Goal: Information Seeking & Learning: Compare options

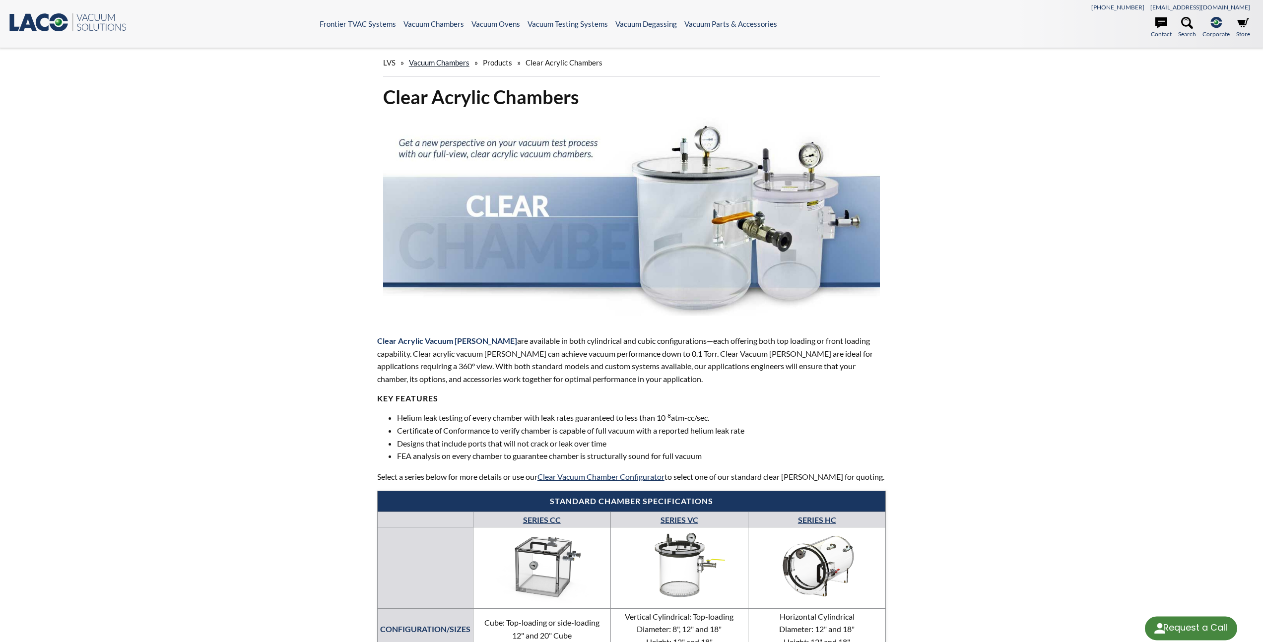
select select "Language Translate Widget"
click at [460, 62] on link "Vacuum Chambers" at bounding box center [439, 62] width 61 height 9
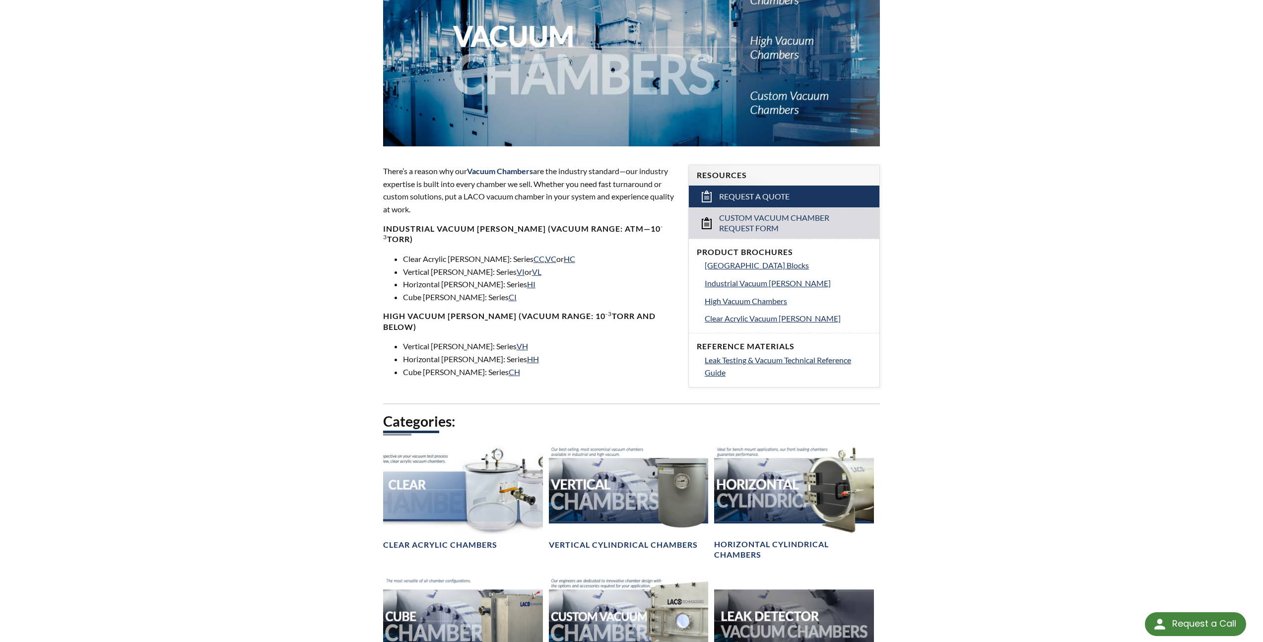
scroll to position [347, 0]
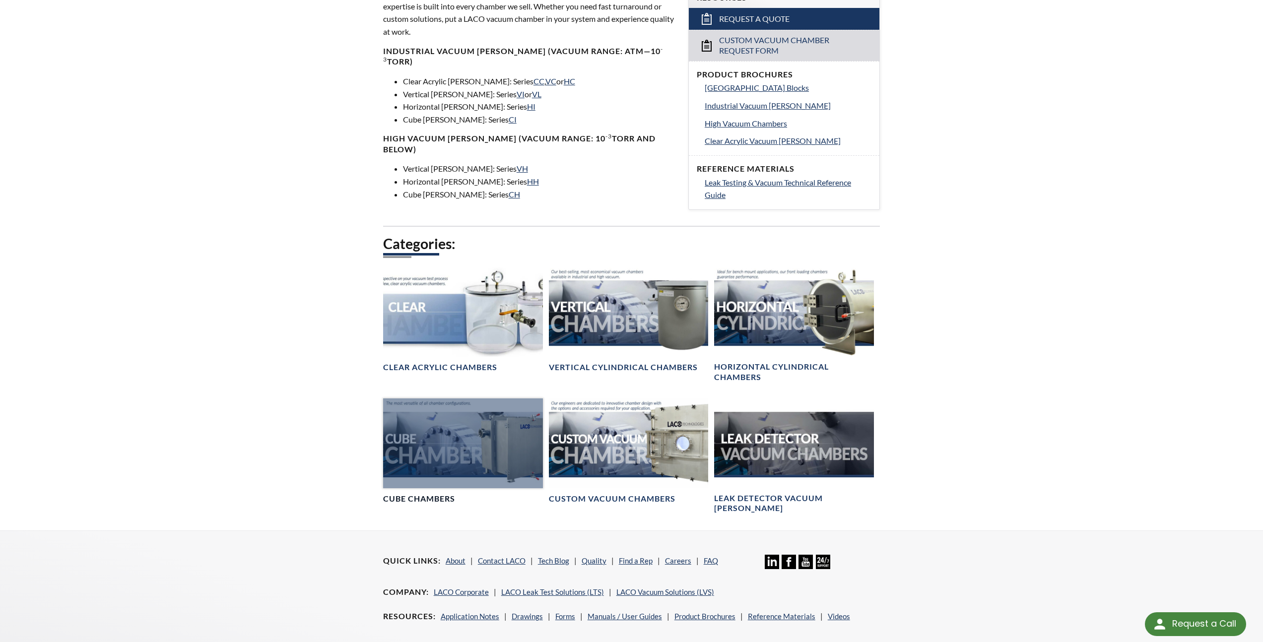
click at [442, 447] on div at bounding box center [463, 443] width 160 height 90
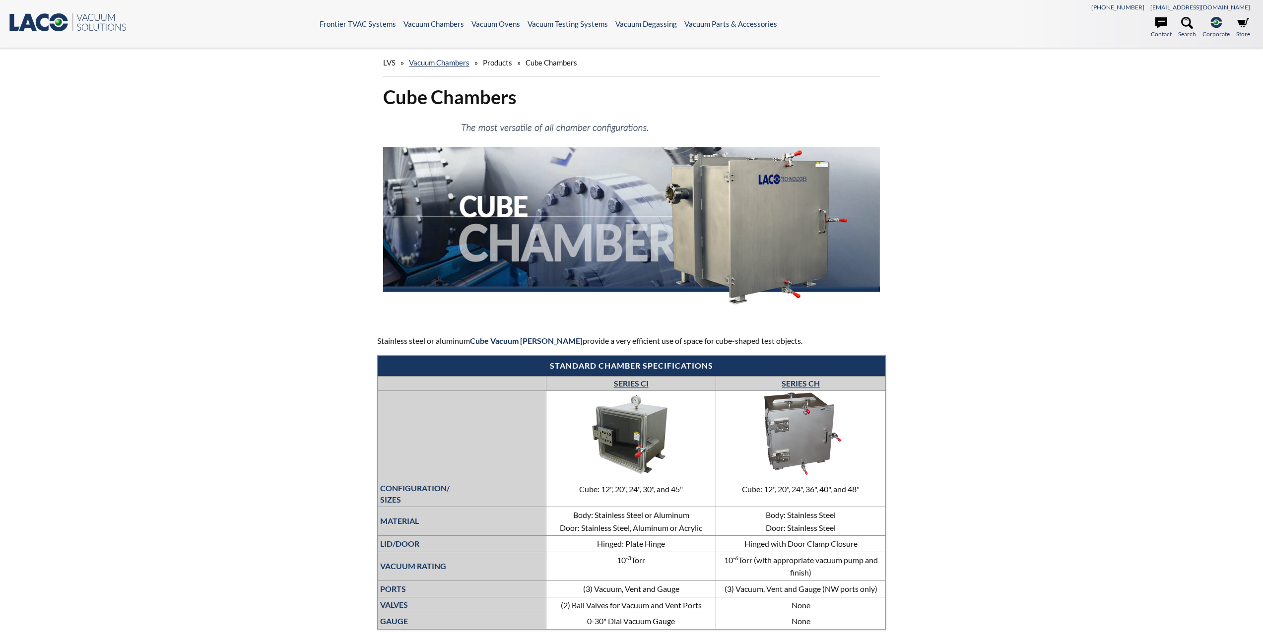
select select "Language Translate Widget"
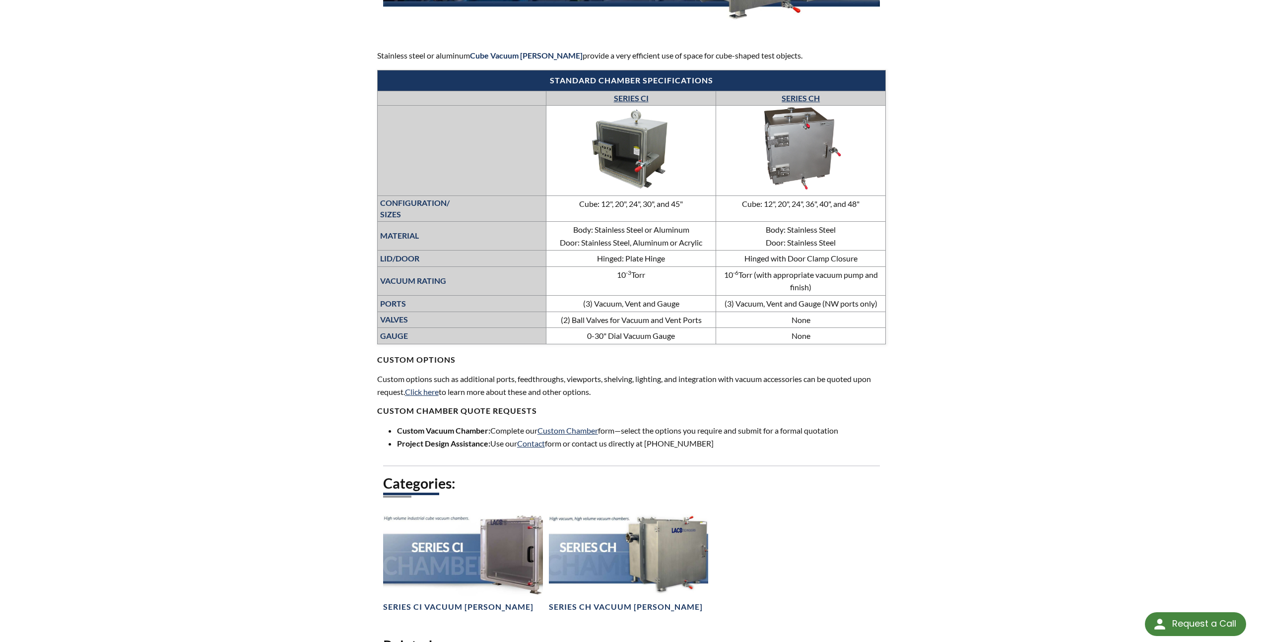
scroll to position [328, 0]
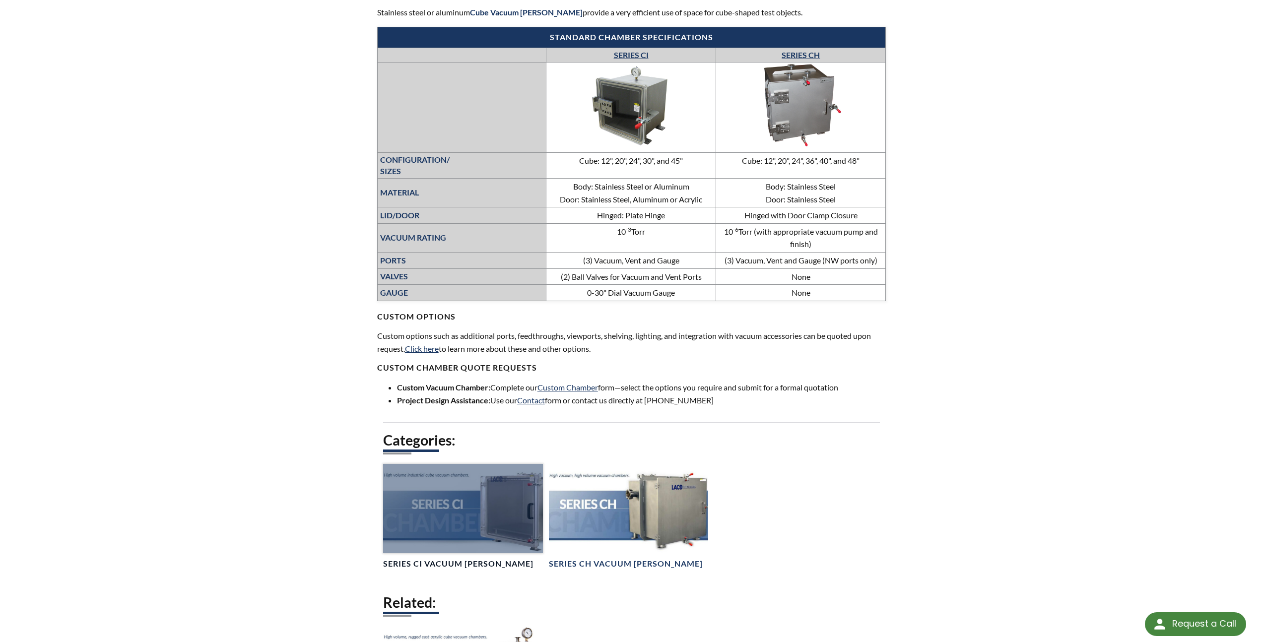
click at [476, 492] on div at bounding box center [463, 509] width 160 height 90
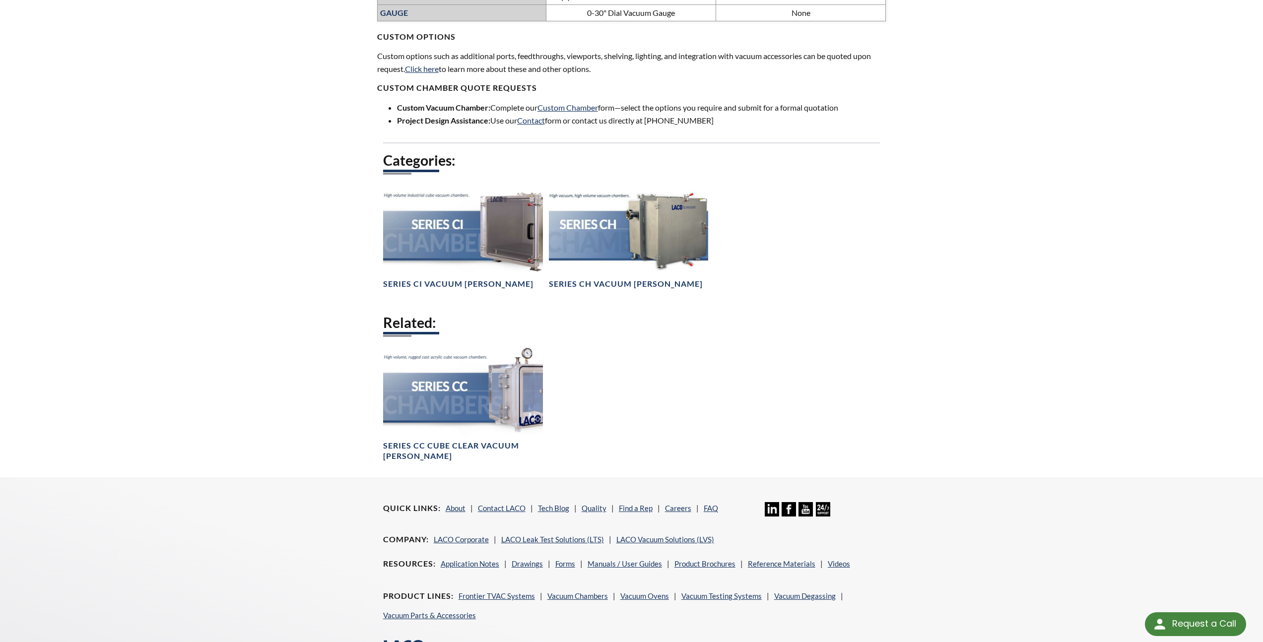
scroll to position [616, 0]
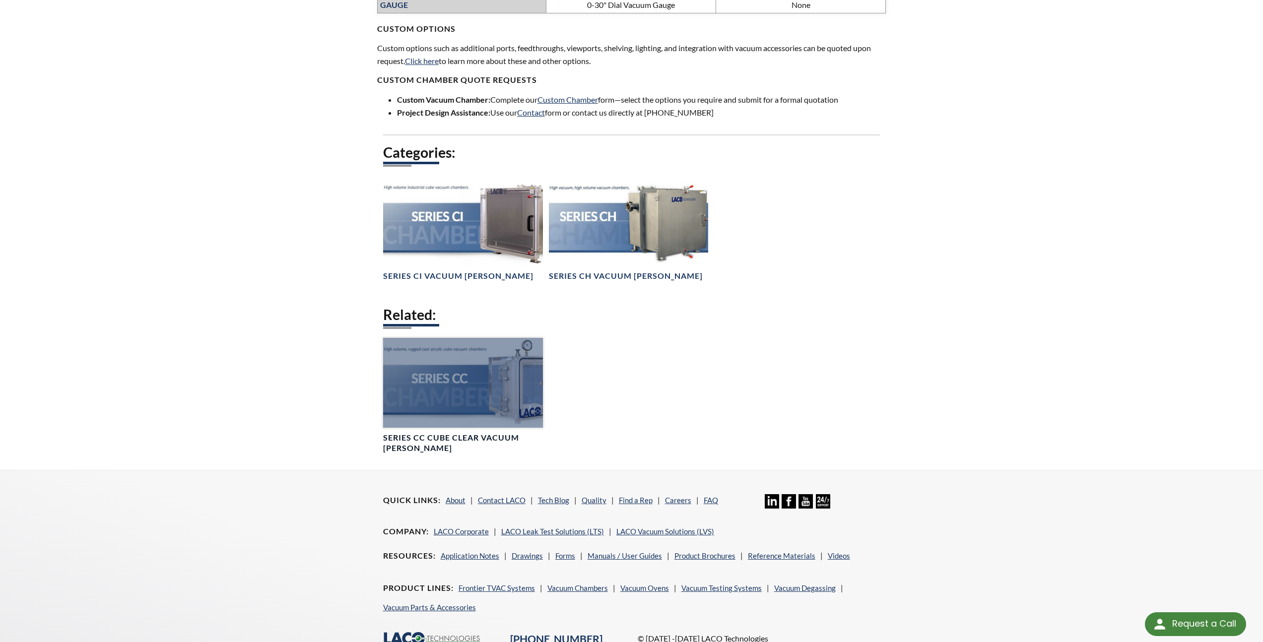
click at [495, 397] on div at bounding box center [463, 383] width 160 height 90
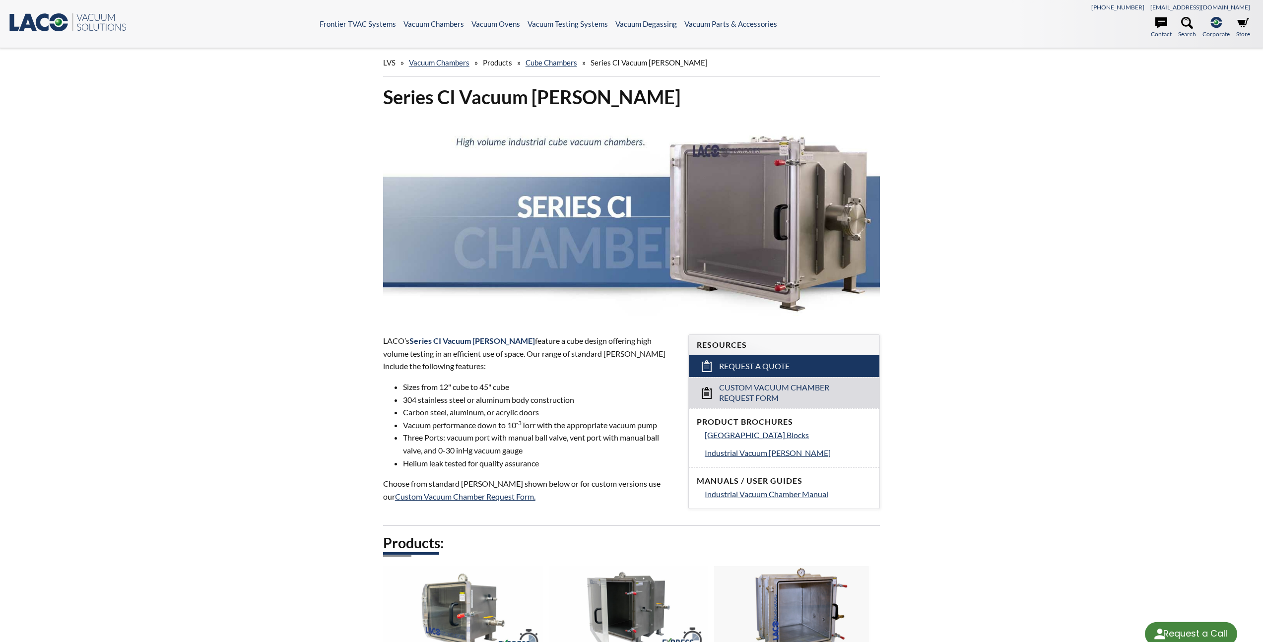
select select "Language Translate Widget"
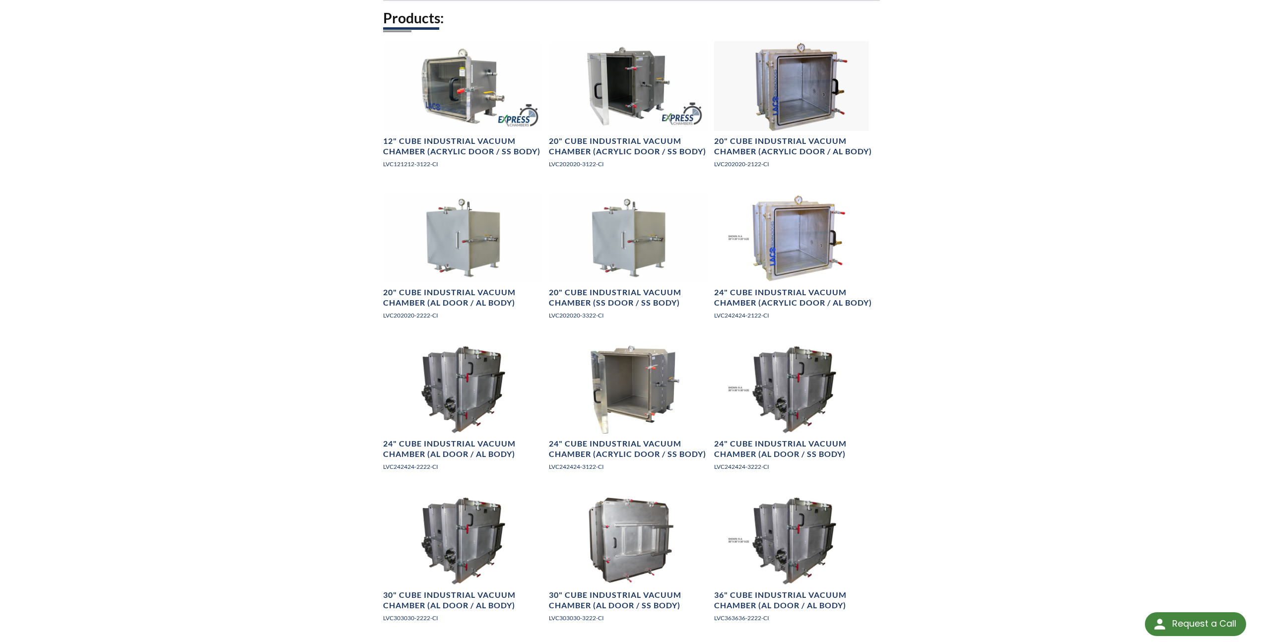
scroll to position [293, 0]
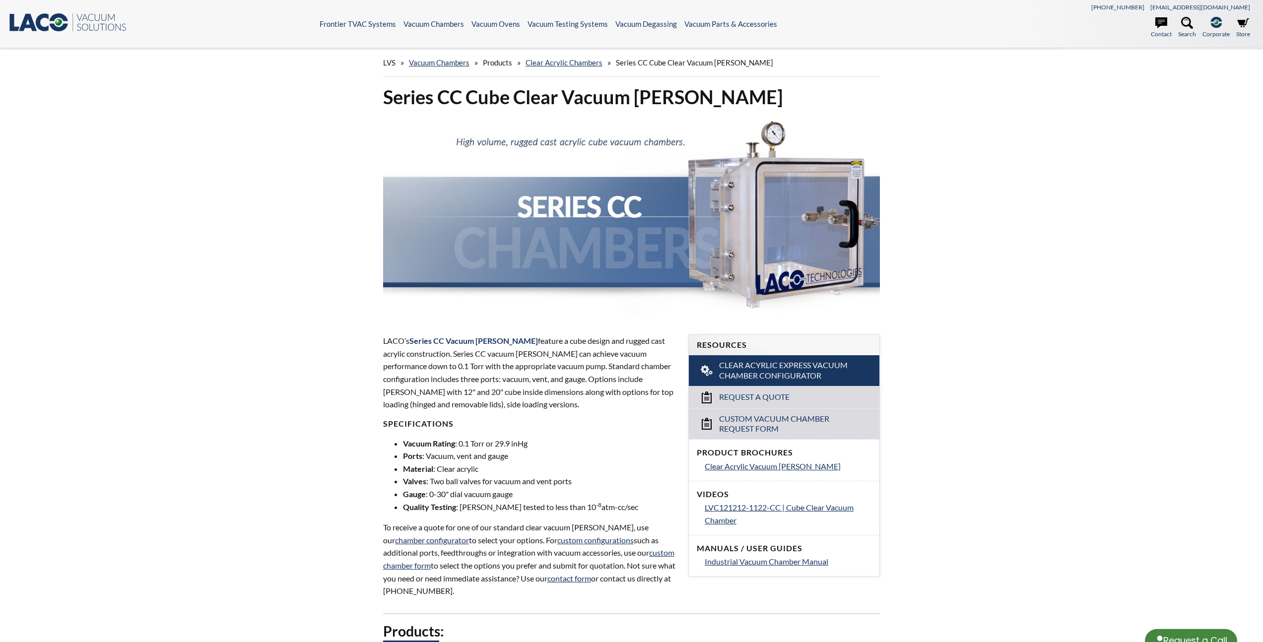
select select "Language Translate Widget"
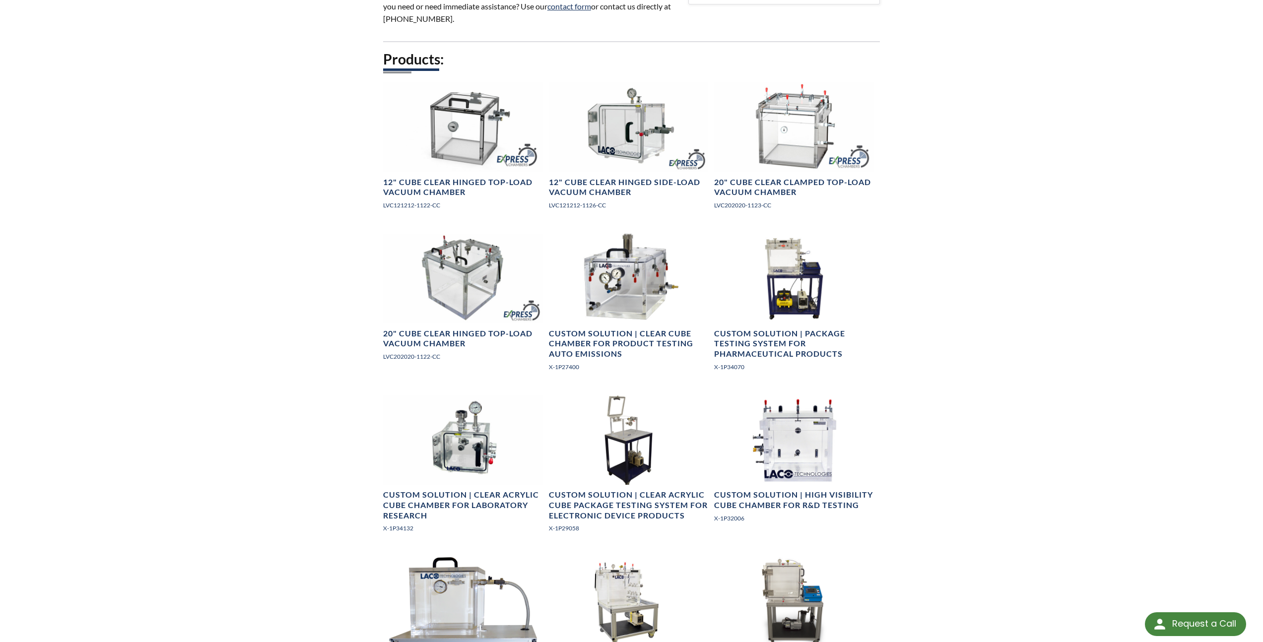
scroll to position [752, 0]
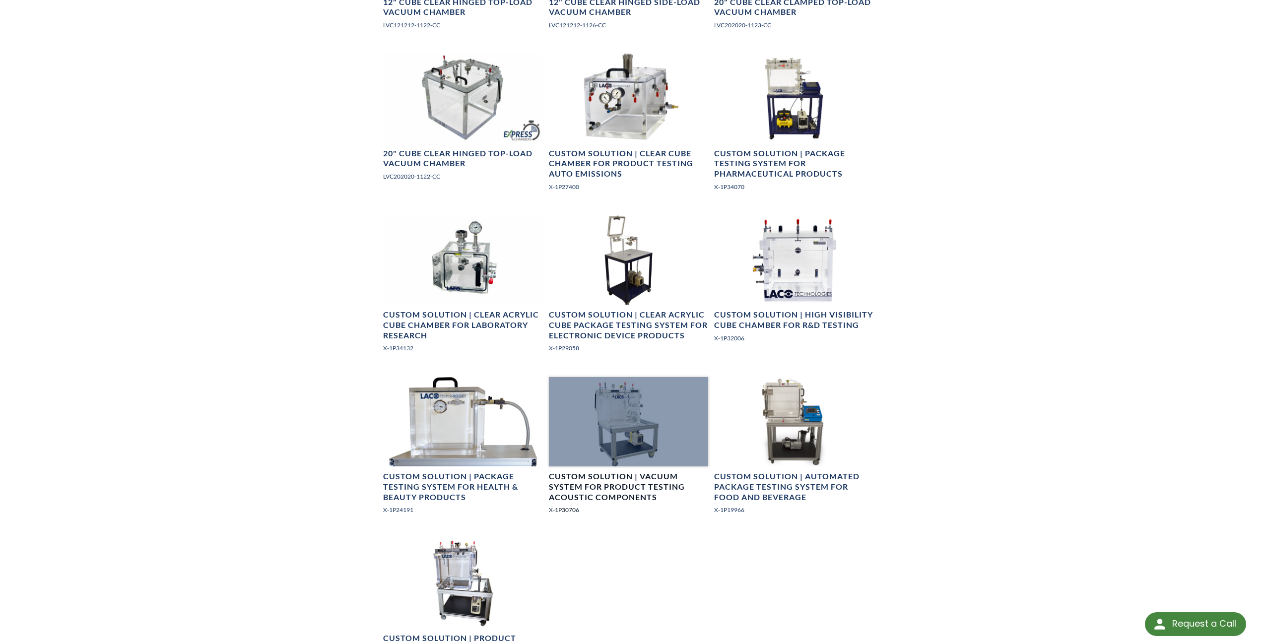
click at [634, 427] on div at bounding box center [629, 422] width 160 height 90
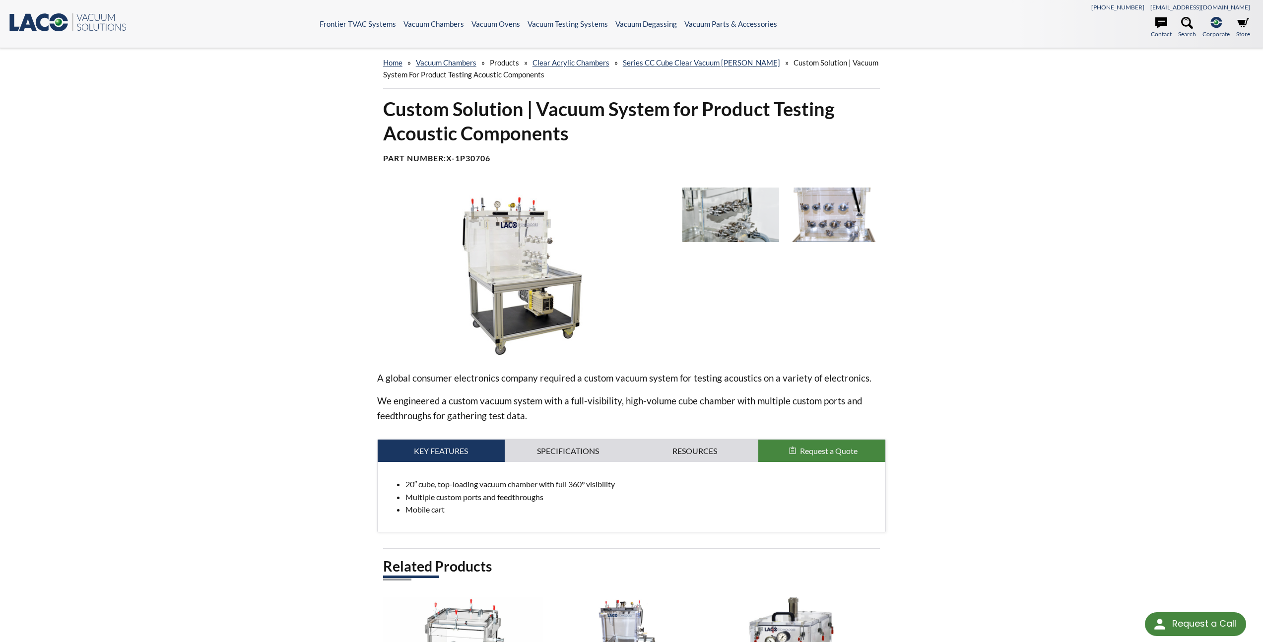
click at [719, 211] on img at bounding box center [730, 215] width 97 height 54
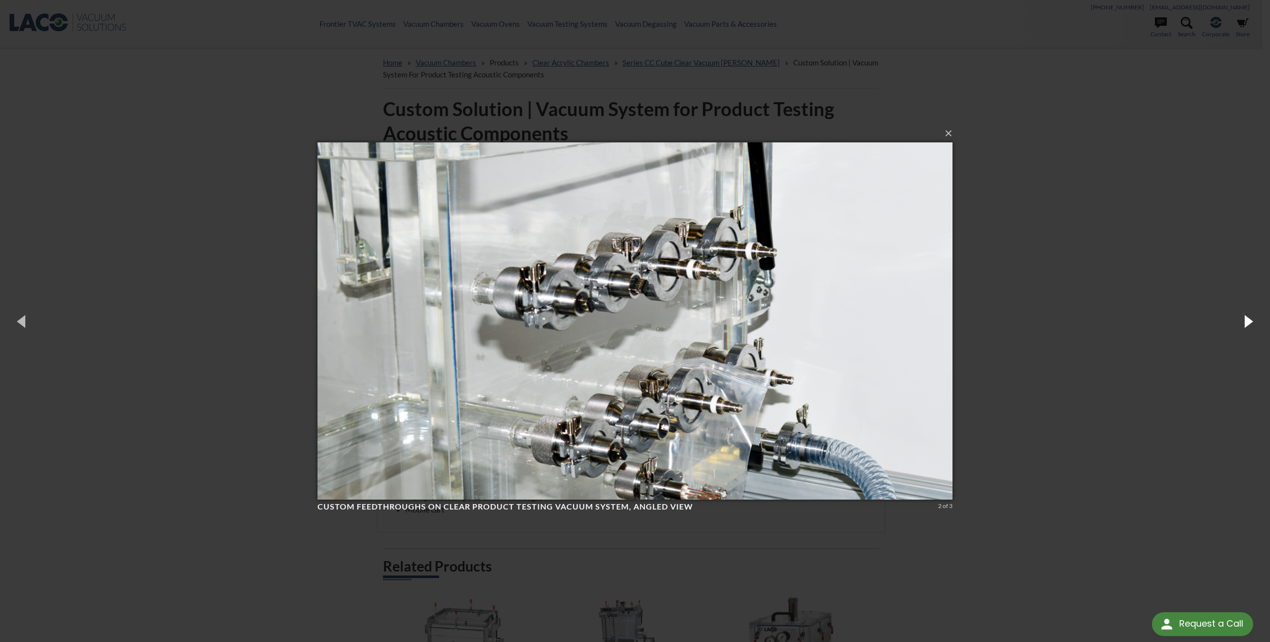
click at [1247, 323] on button "button" at bounding box center [1247, 321] width 45 height 55
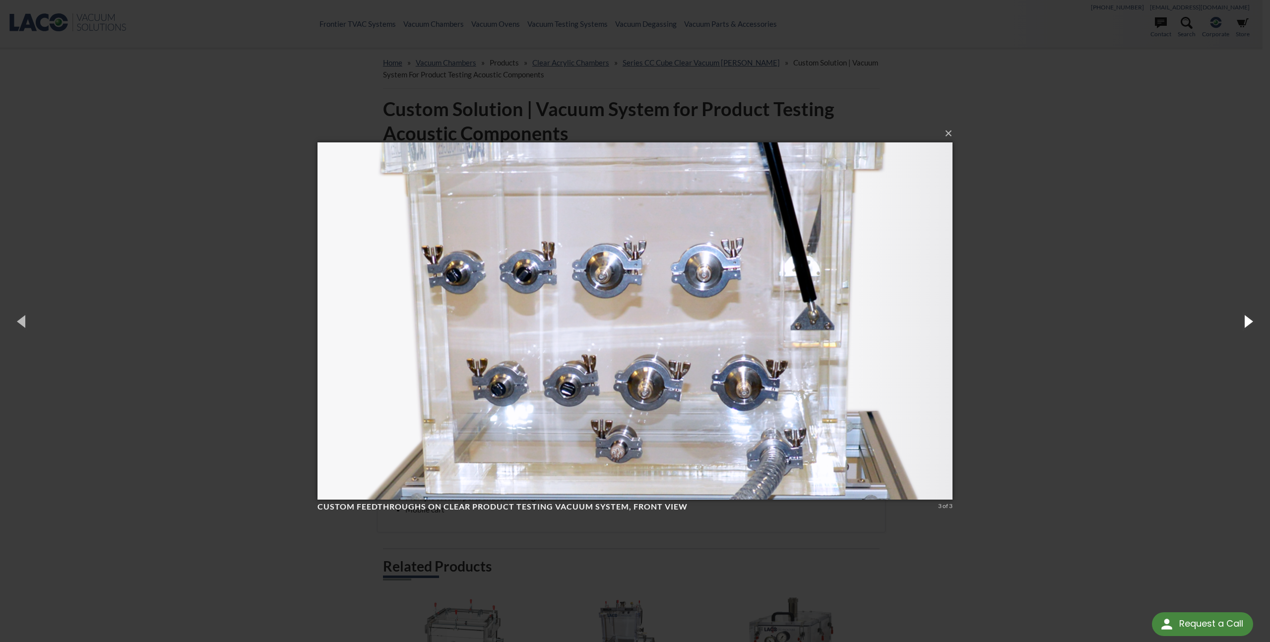
click at [1247, 323] on button "button" at bounding box center [1247, 321] width 45 height 55
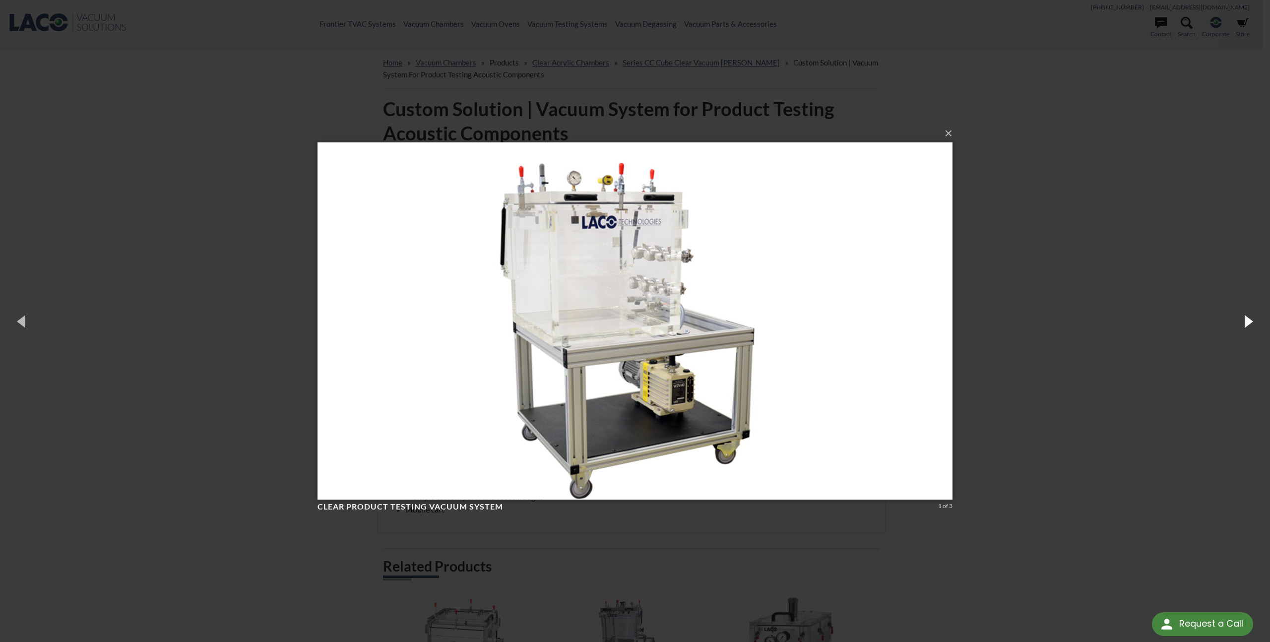
click at [1247, 322] on button "button" at bounding box center [1247, 321] width 45 height 55
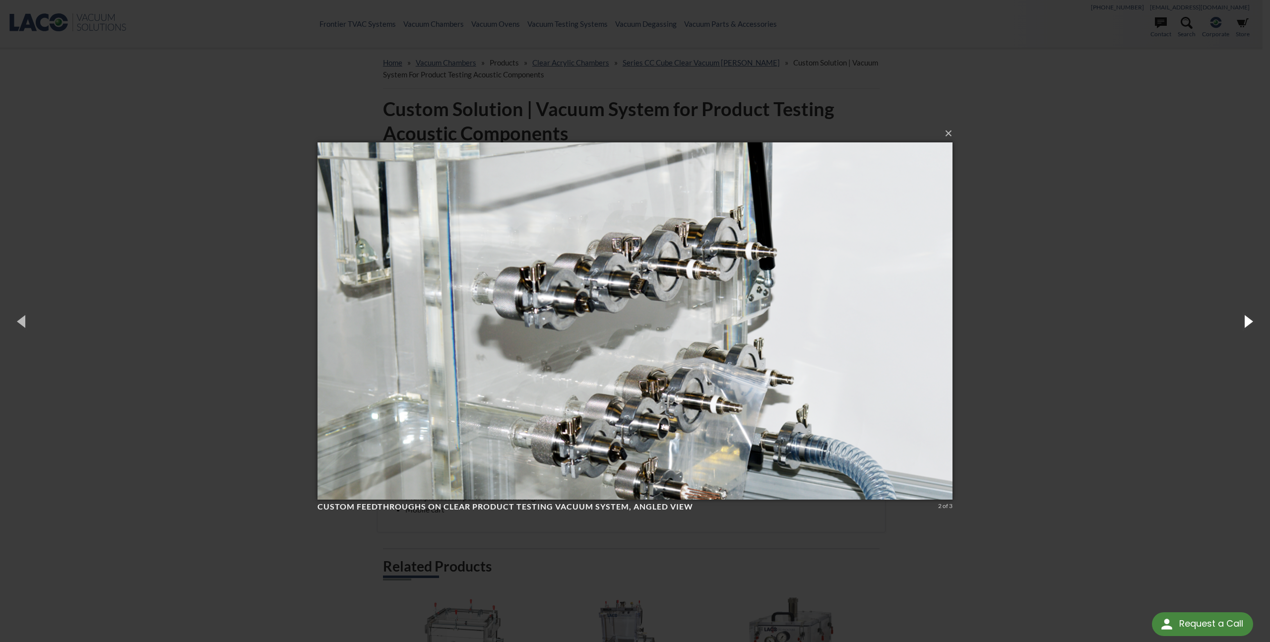
click at [1247, 322] on button "button" at bounding box center [1247, 321] width 45 height 55
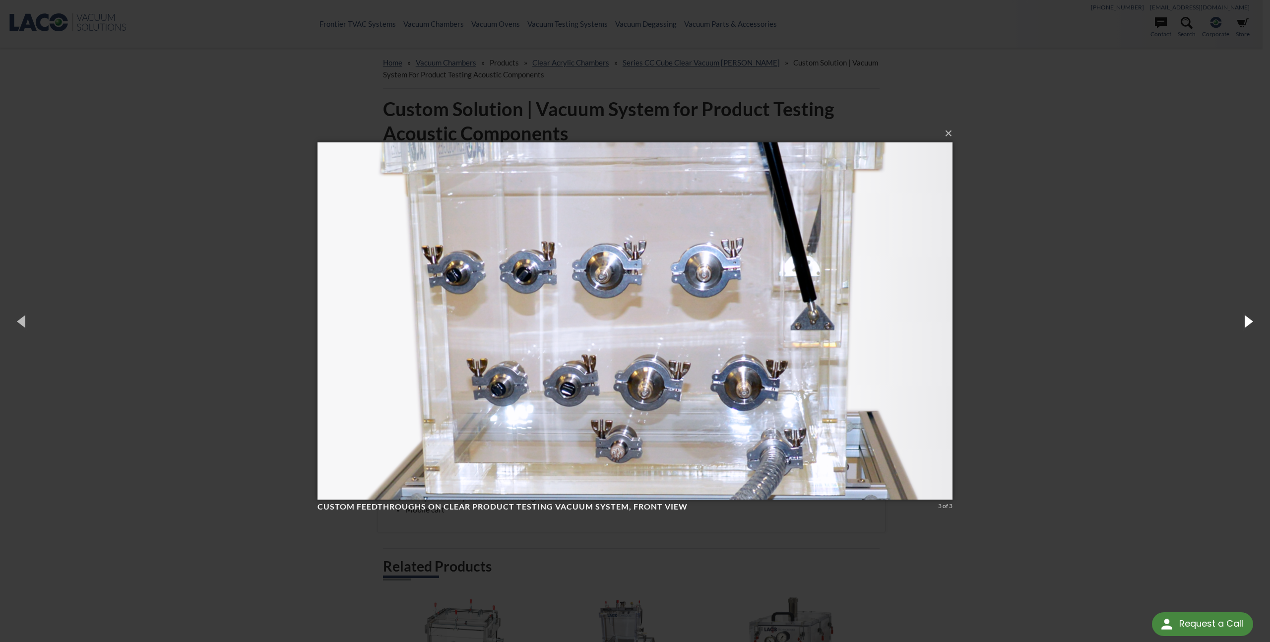
click at [1247, 322] on button "button" at bounding box center [1247, 321] width 45 height 55
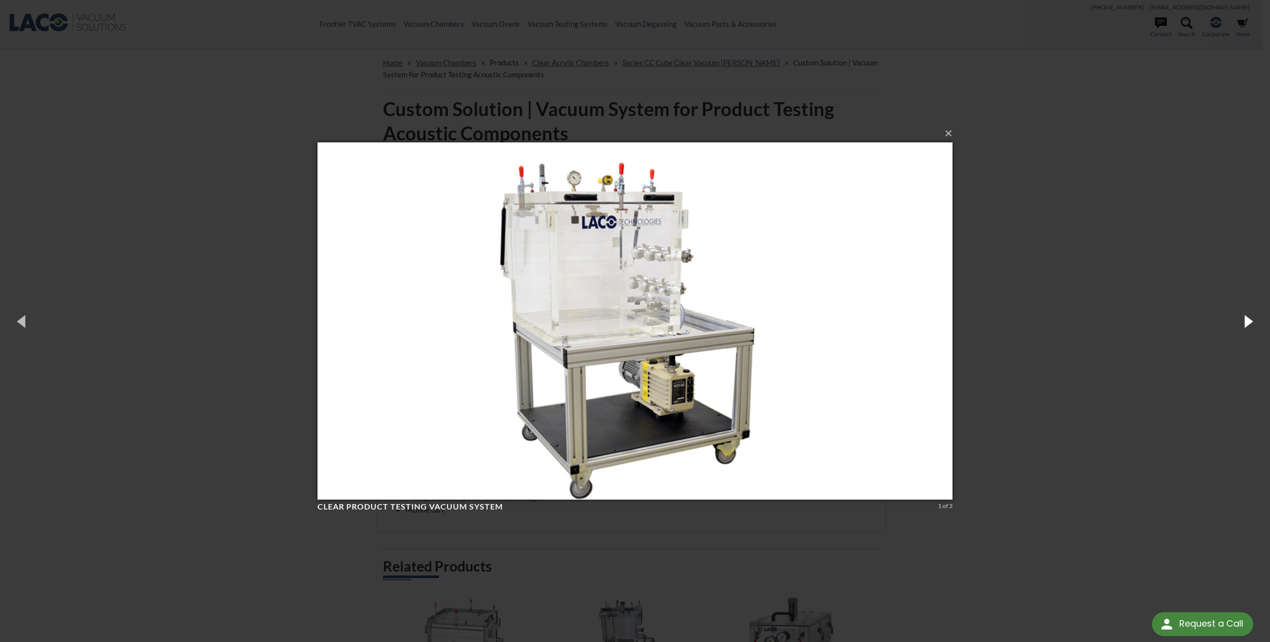
click at [1247, 322] on button "button" at bounding box center [1247, 321] width 45 height 55
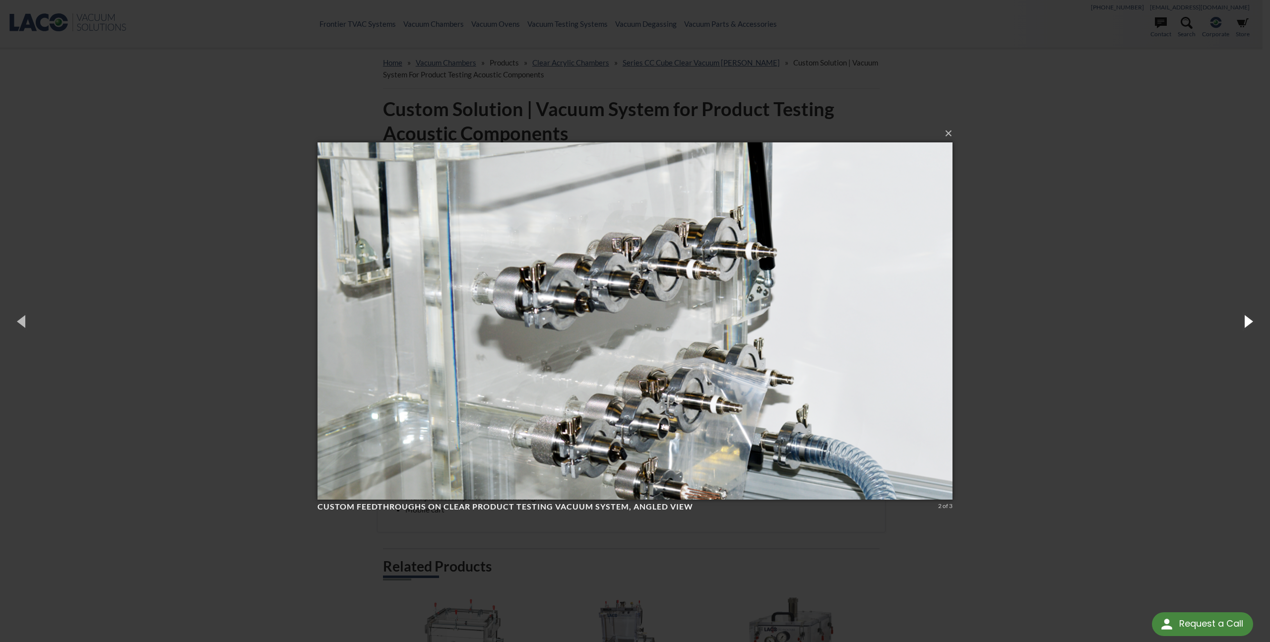
click at [1247, 322] on button "button" at bounding box center [1247, 321] width 45 height 55
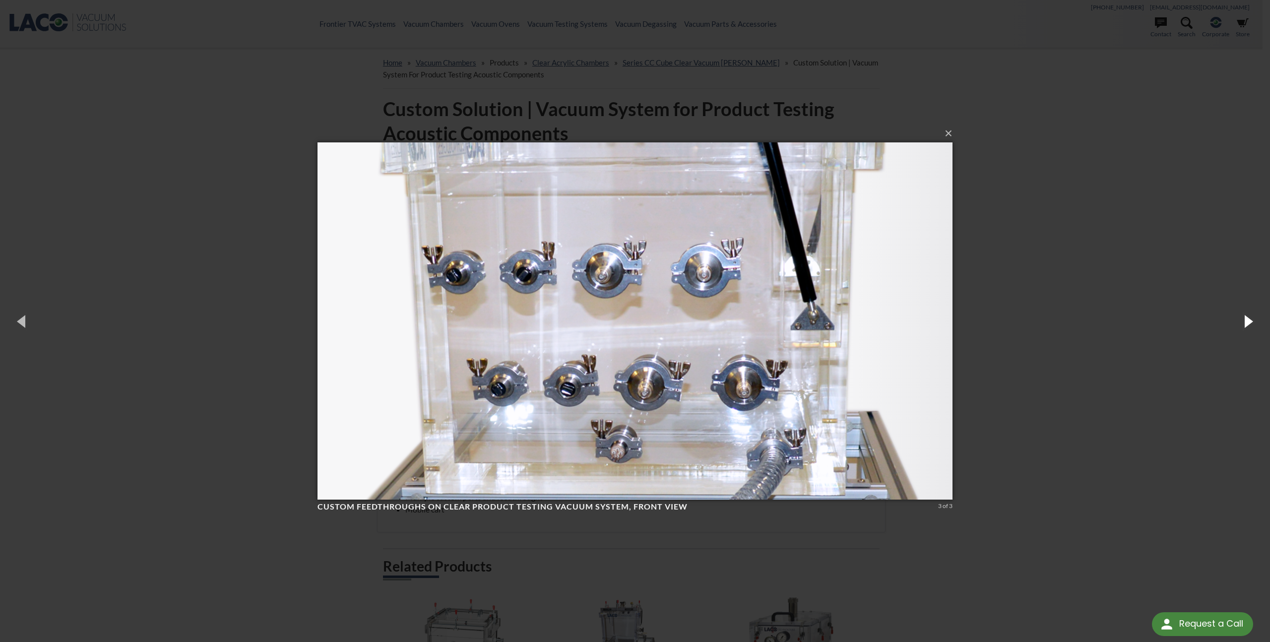
click at [1247, 322] on button "button" at bounding box center [1247, 321] width 45 height 55
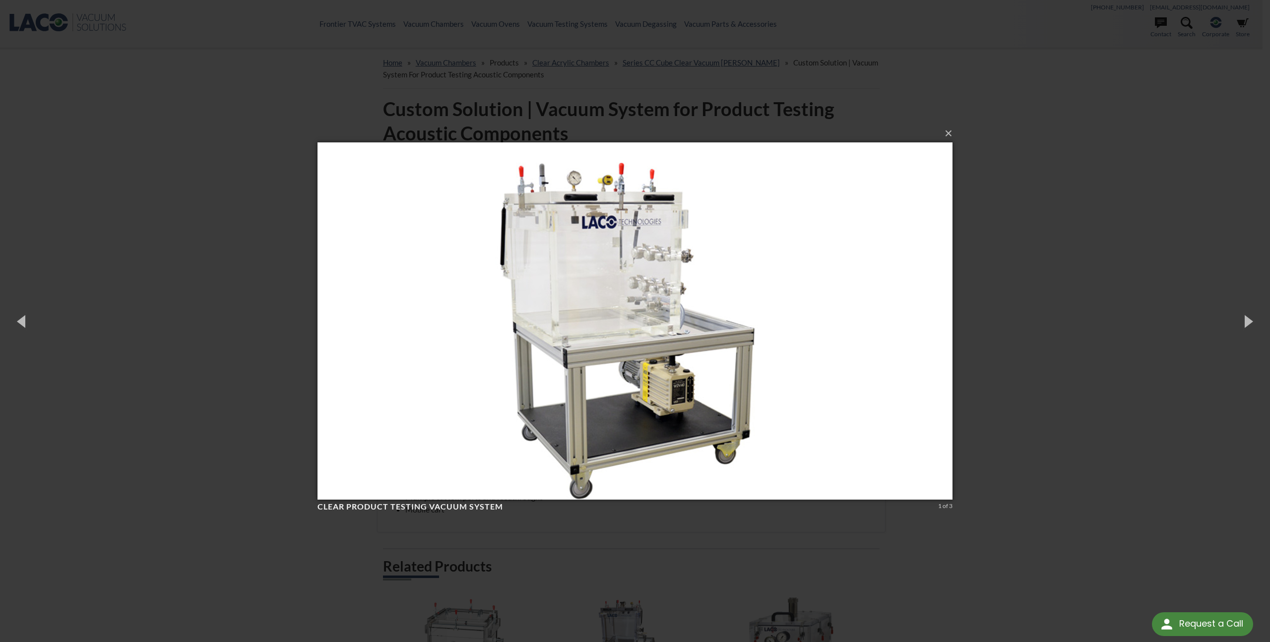
click at [1185, 326] on div "× Clear Product Testing Vacuum System 1 of 3 Loading..." at bounding box center [635, 321] width 1270 height 642
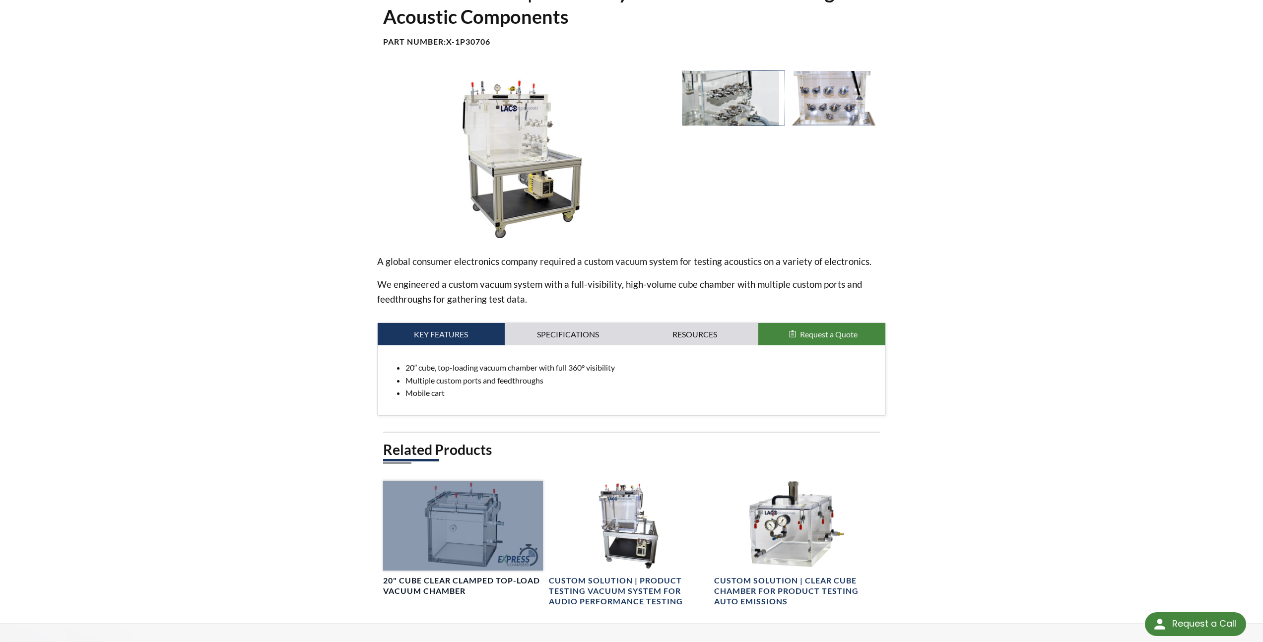
scroll to position [195, 0]
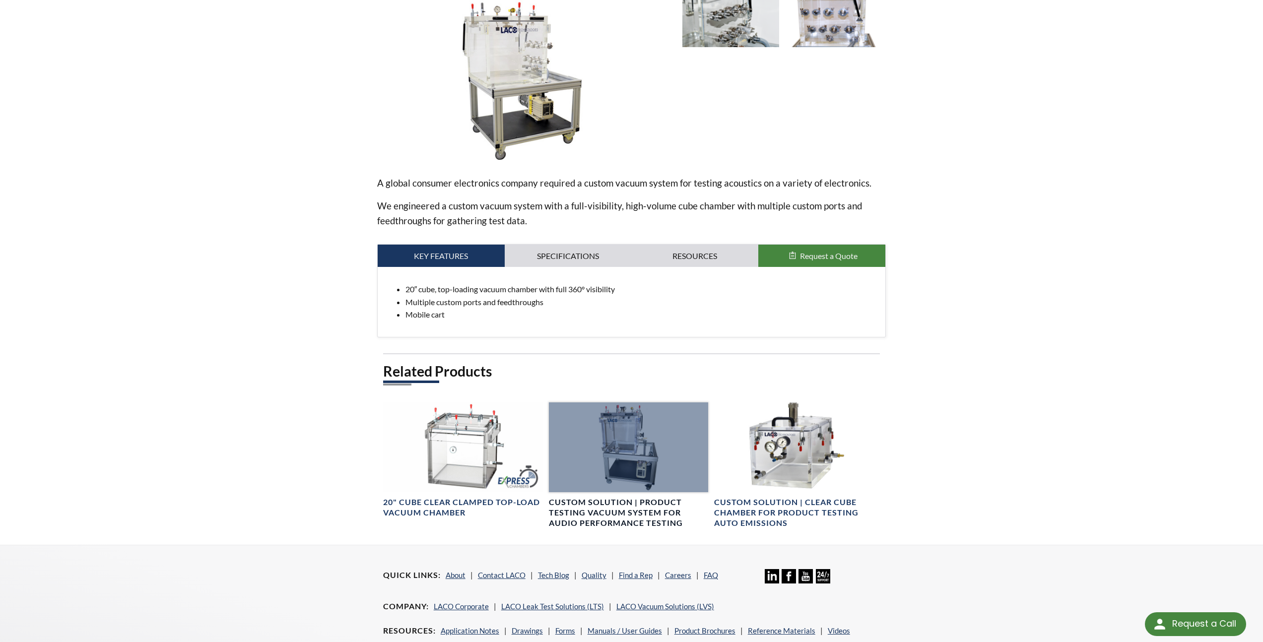
click at [648, 480] on div at bounding box center [629, 447] width 160 height 90
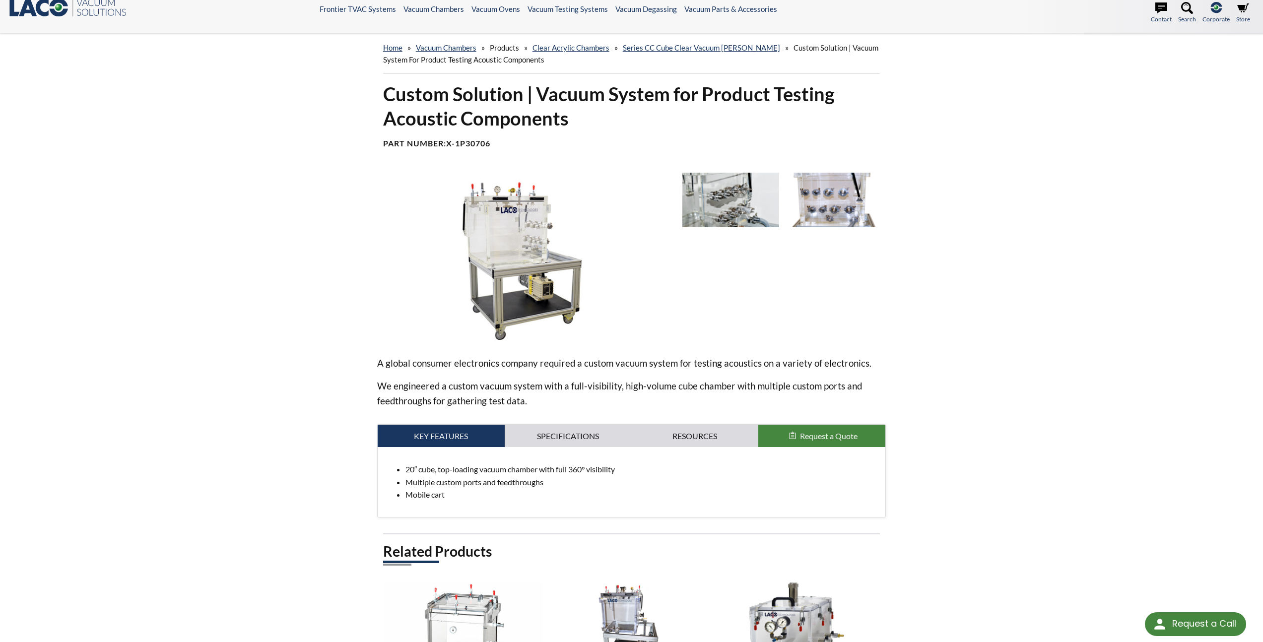
scroll to position [0, 0]
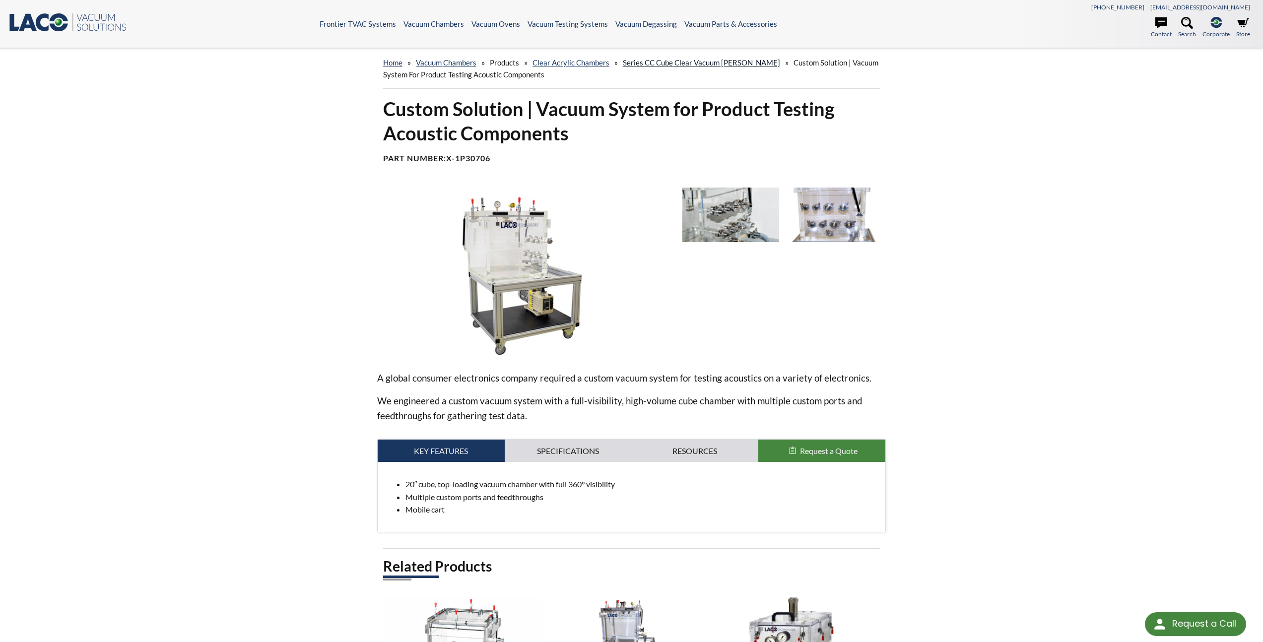
click at [707, 63] on link "Series CC Cube Clear Vacuum Chambers" at bounding box center [701, 62] width 157 height 9
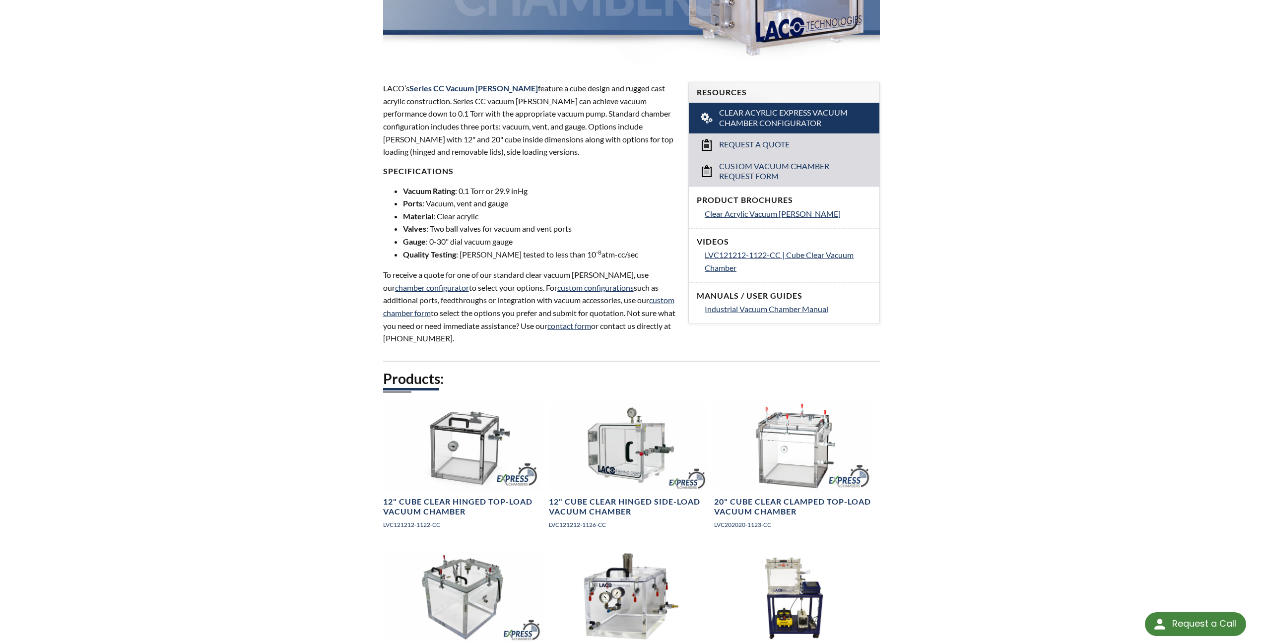
scroll to position [219, 0]
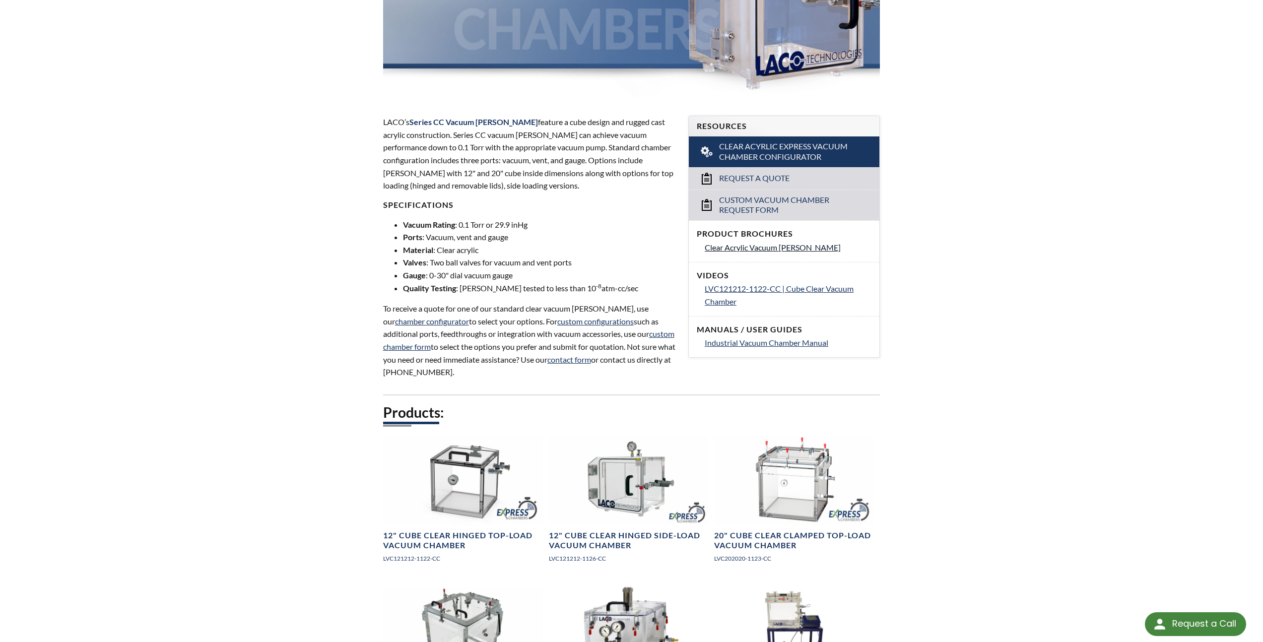
click at [787, 246] on span "Clear Acrylic Vacuum [PERSON_NAME]" at bounding box center [773, 247] width 136 height 9
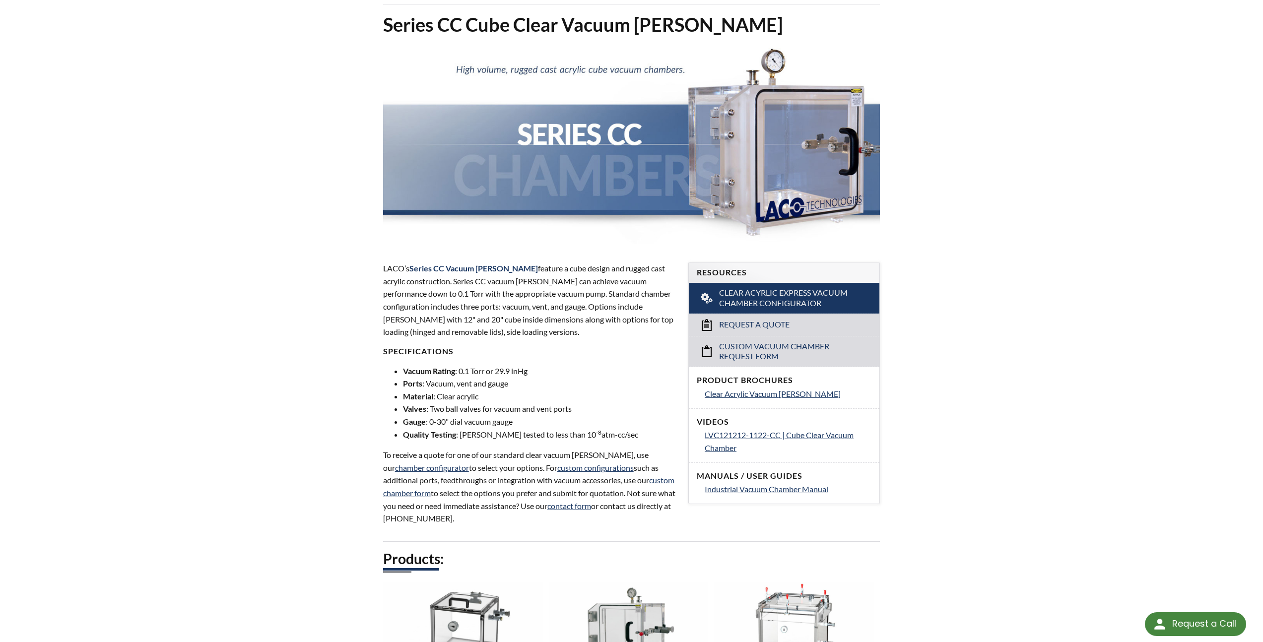
scroll to position [0, 0]
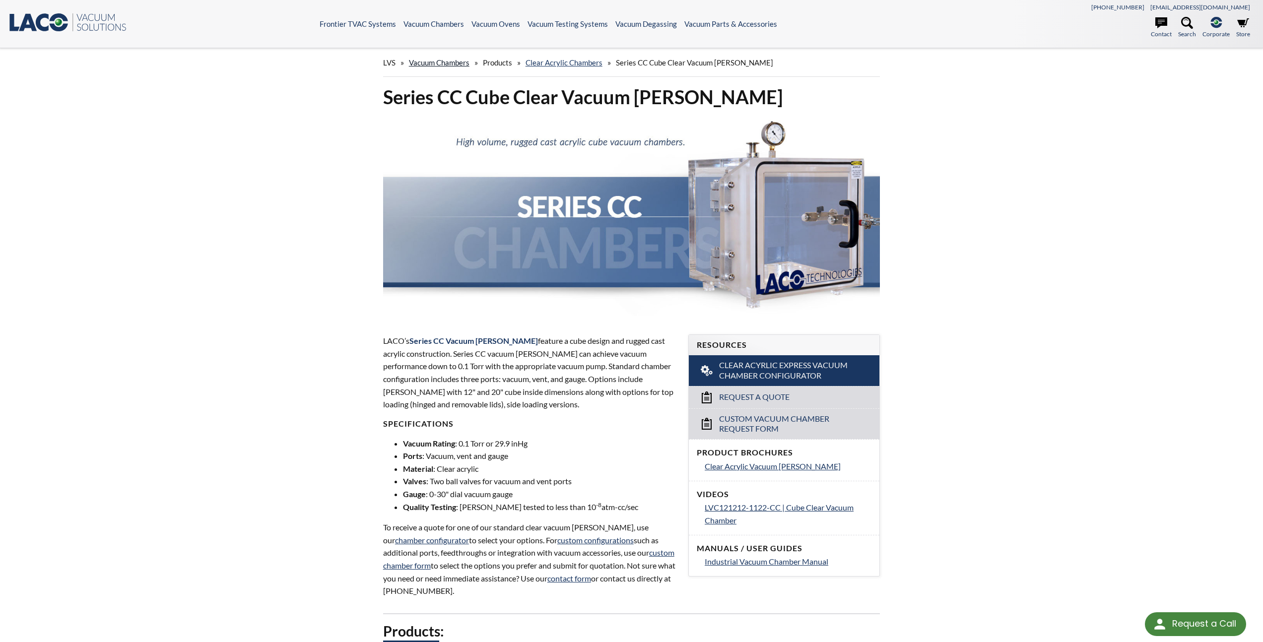
click at [453, 59] on link "Vacuum Chambers" at bounding box center [439, 62] width 61 height 9
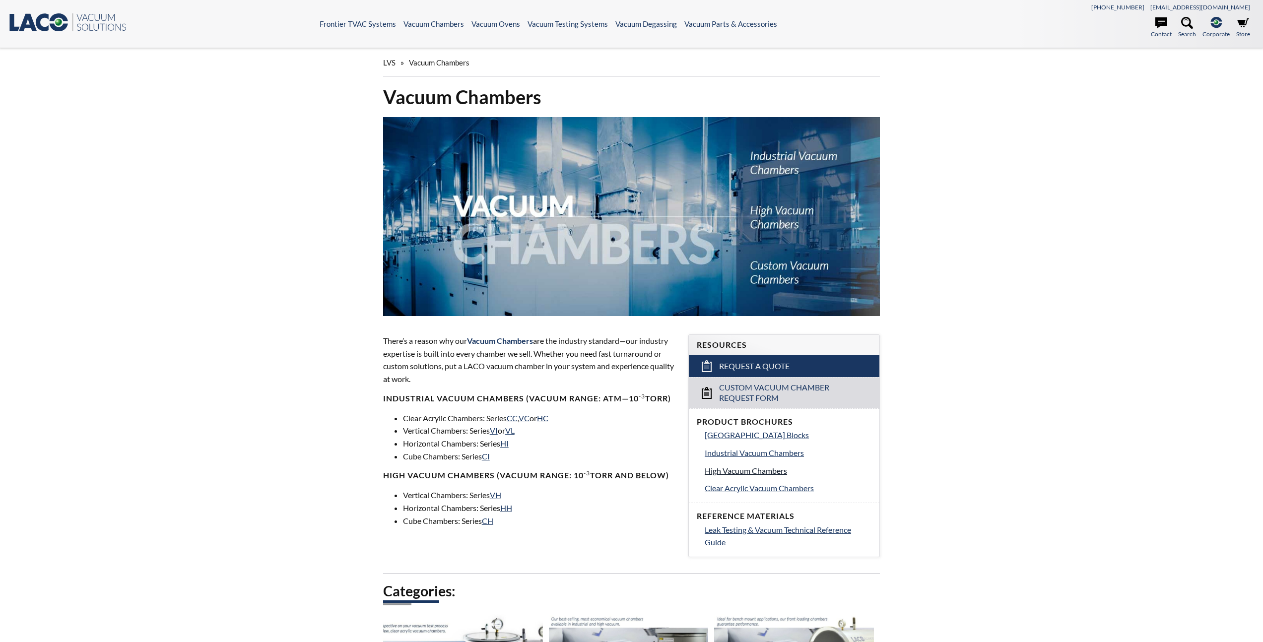
select select "Language Translate Widget"
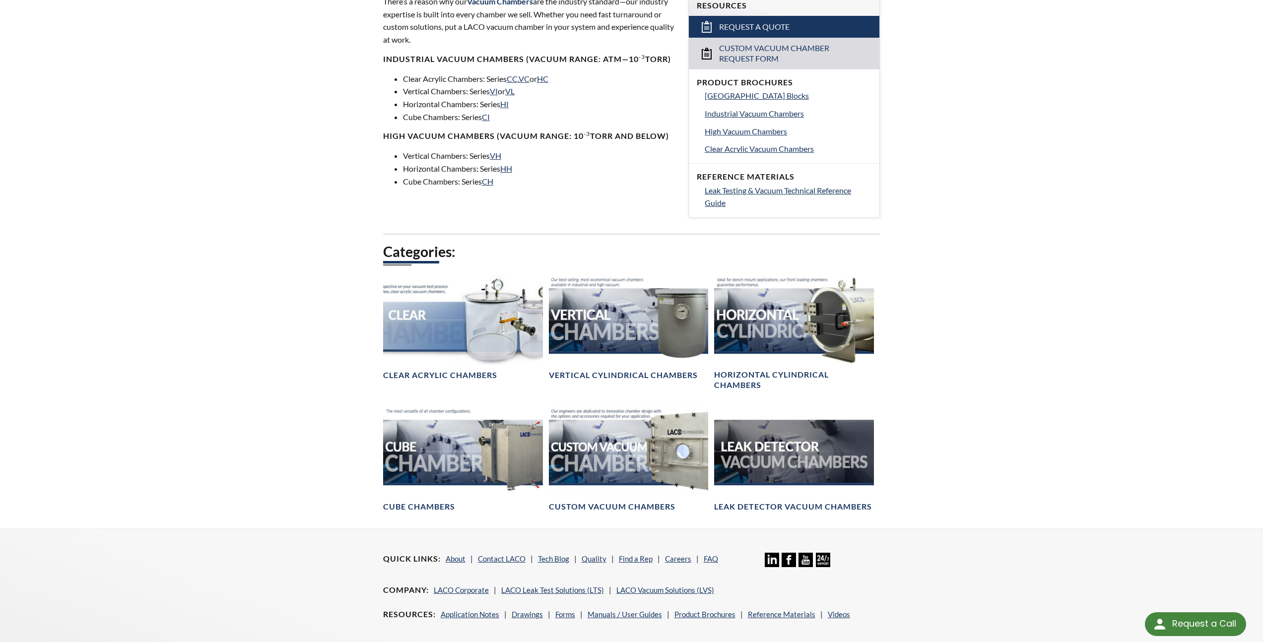
scroll to position [473, 0]
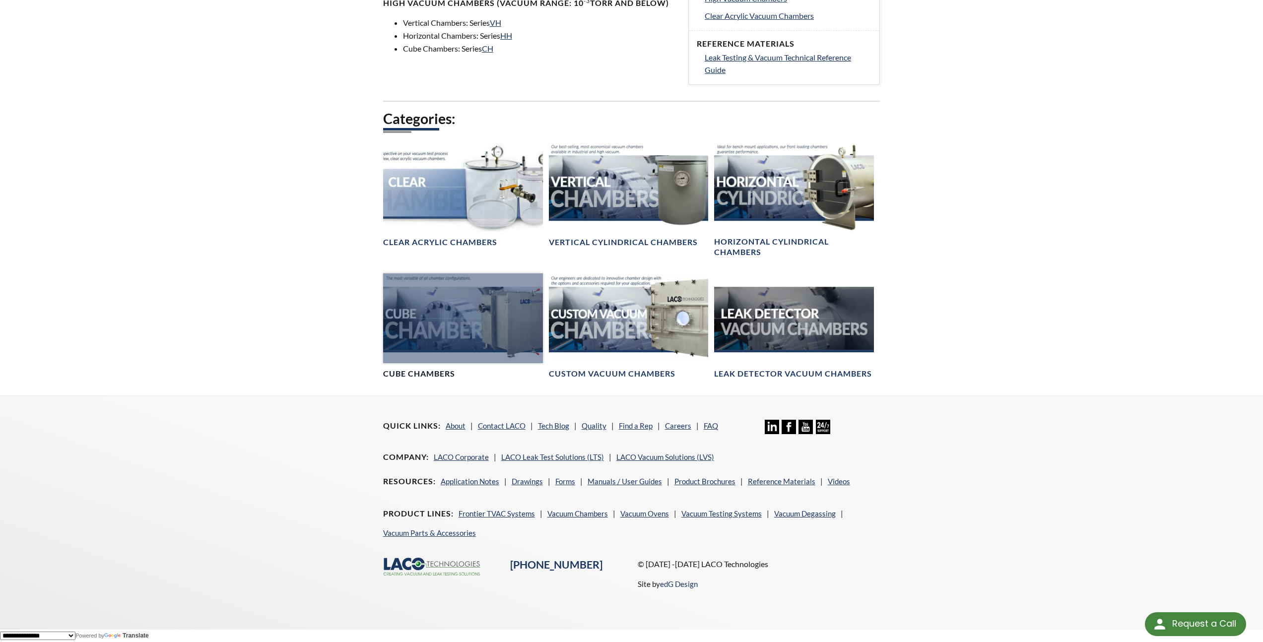
click at [487, 319] on div at bounding box center [463, 318] width 160 height 90
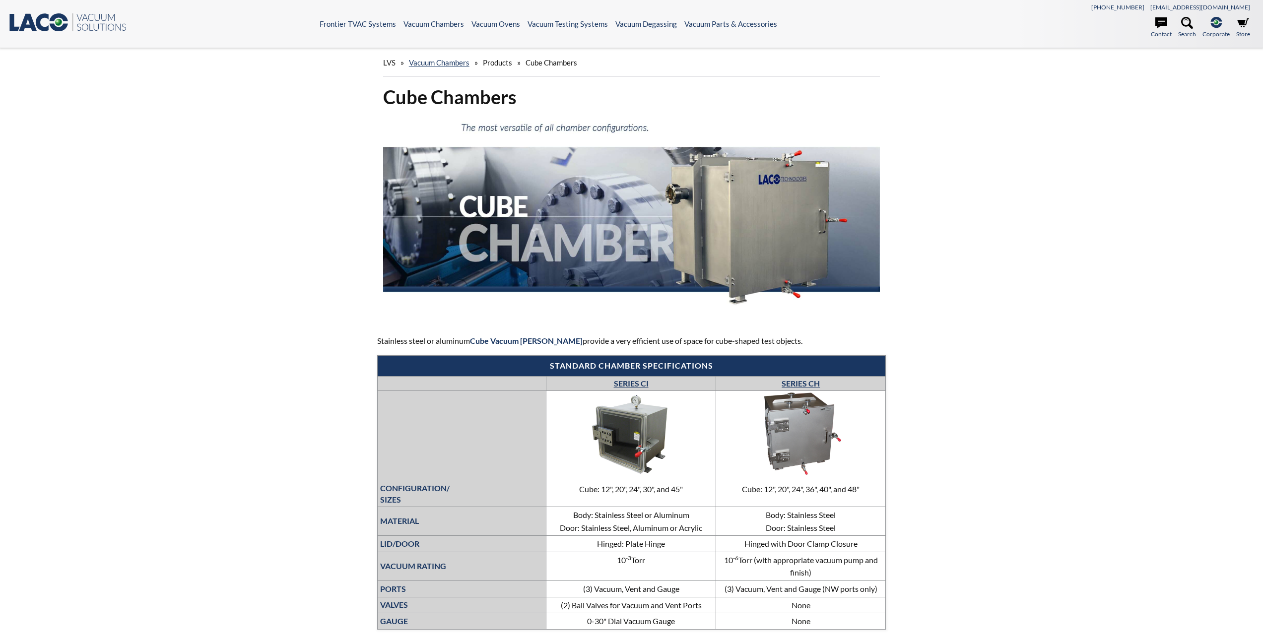
select select "Language Translate Widget"
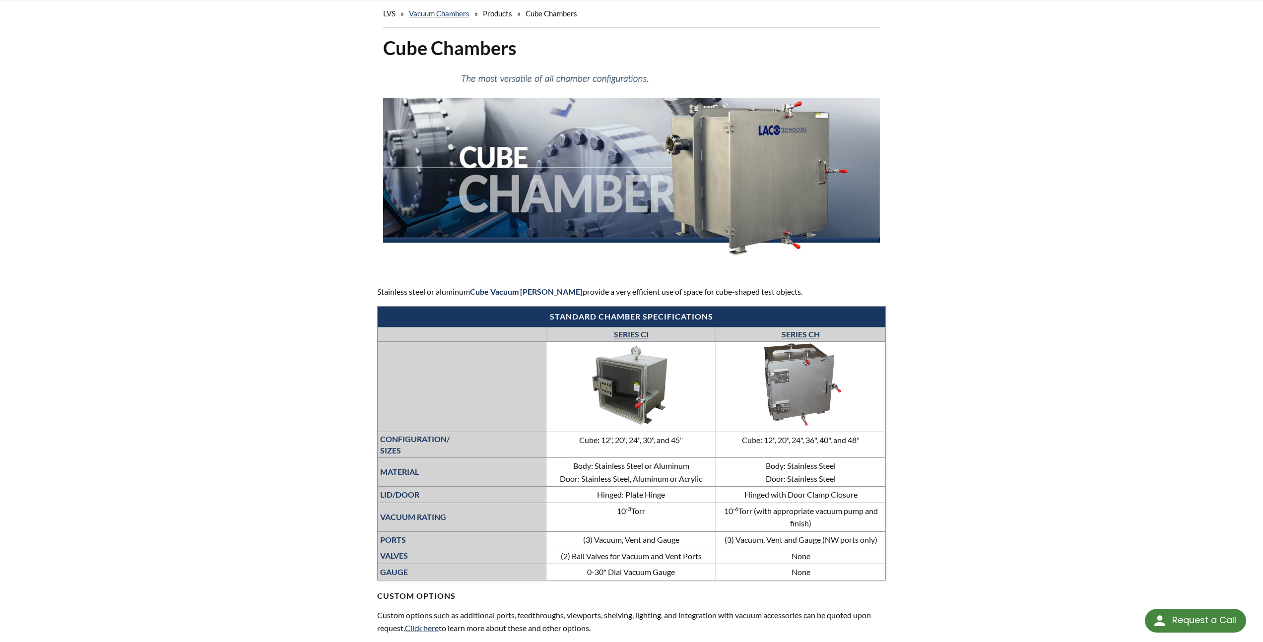
scroll to position [96, 0]
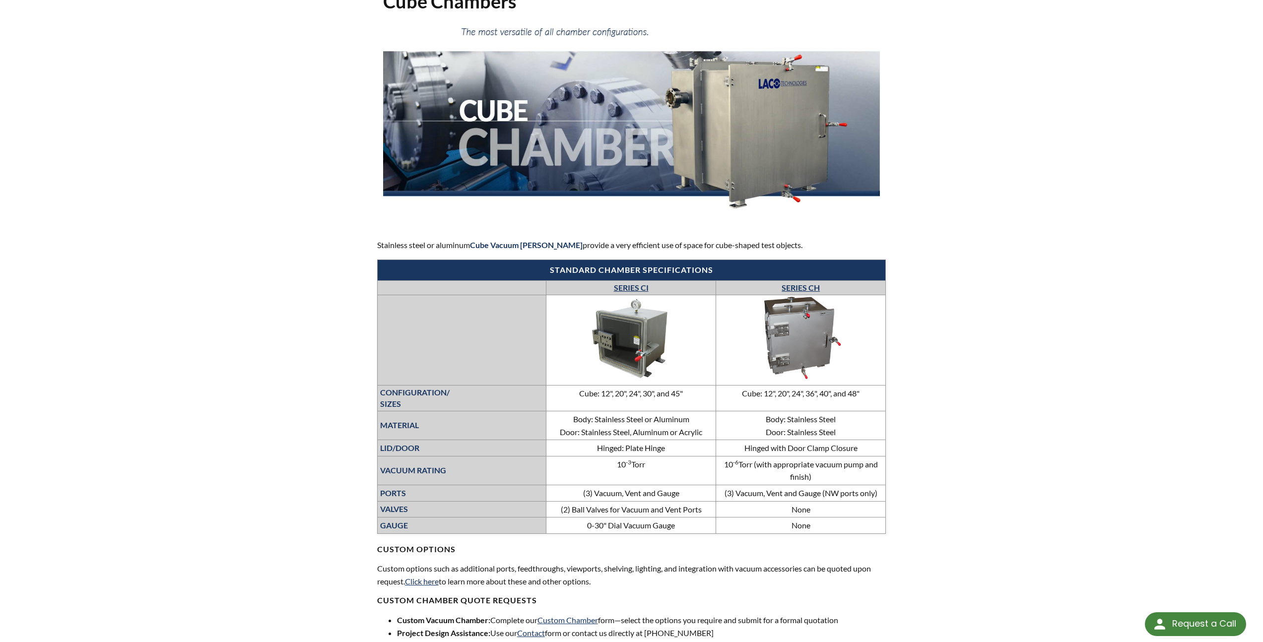
click at [653, 323] on img at bounding box center [631, 339] width 149 height 84
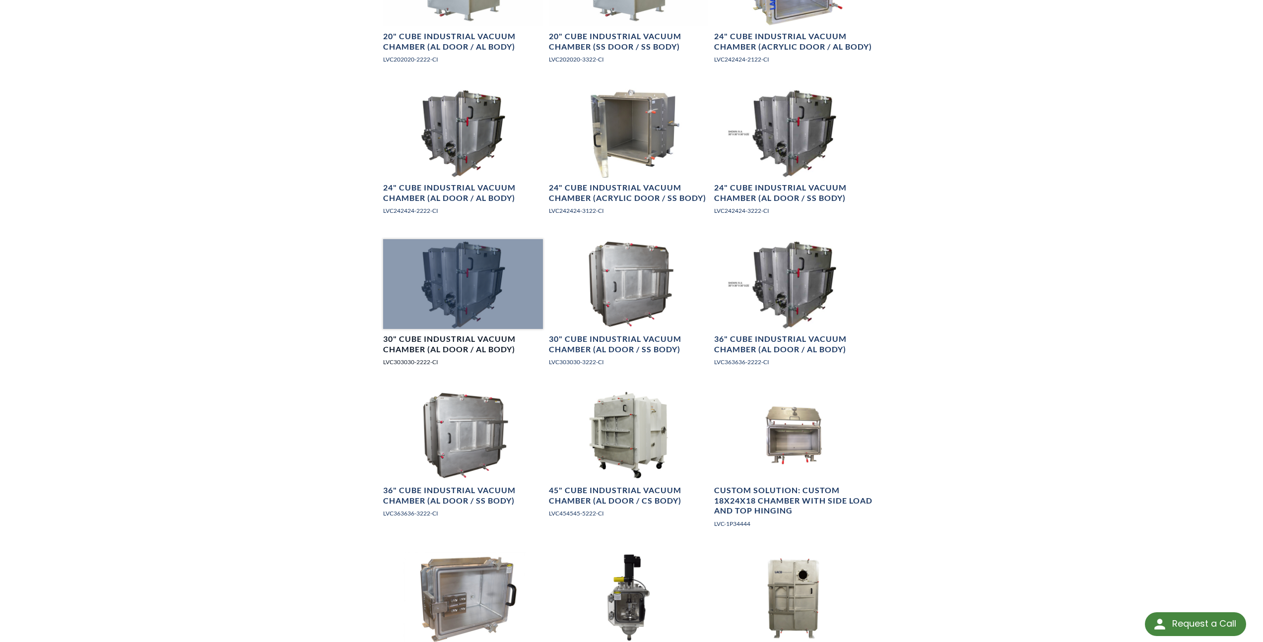
scroll to position [738, 0]
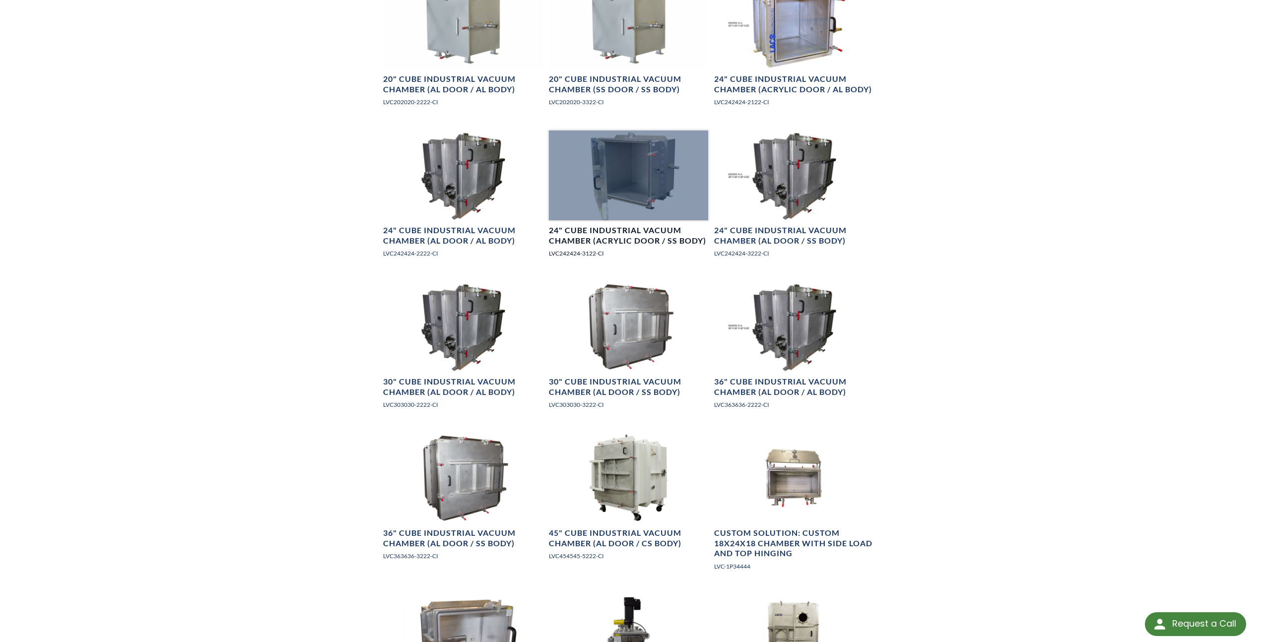
click at [665, 183] on div at bounding box center [629, 175] width 160 height 90
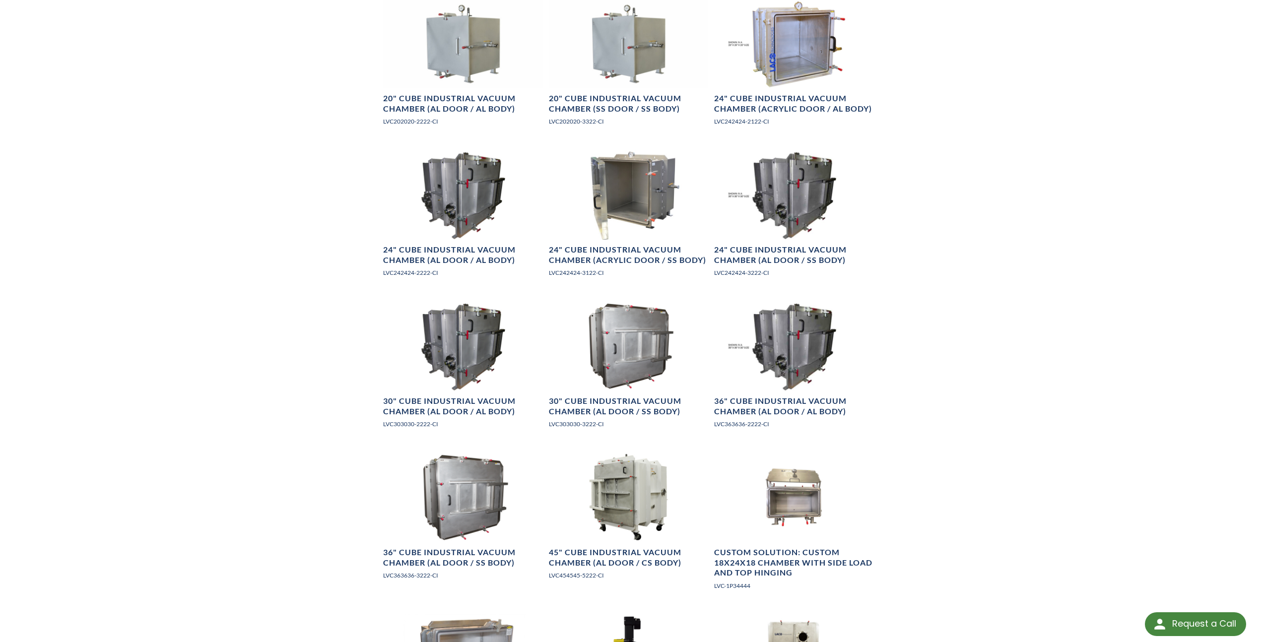
scroll to position [711, 0]
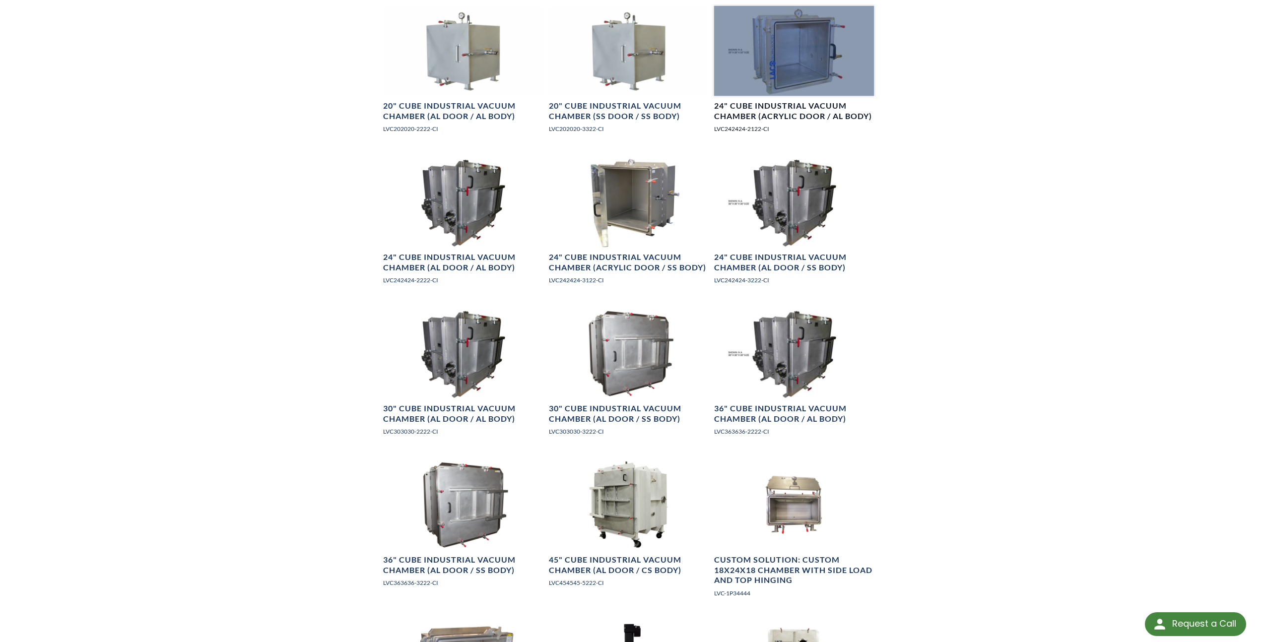
click at [799, 58] on div at bounding box center [794, 51] width 160 height 90
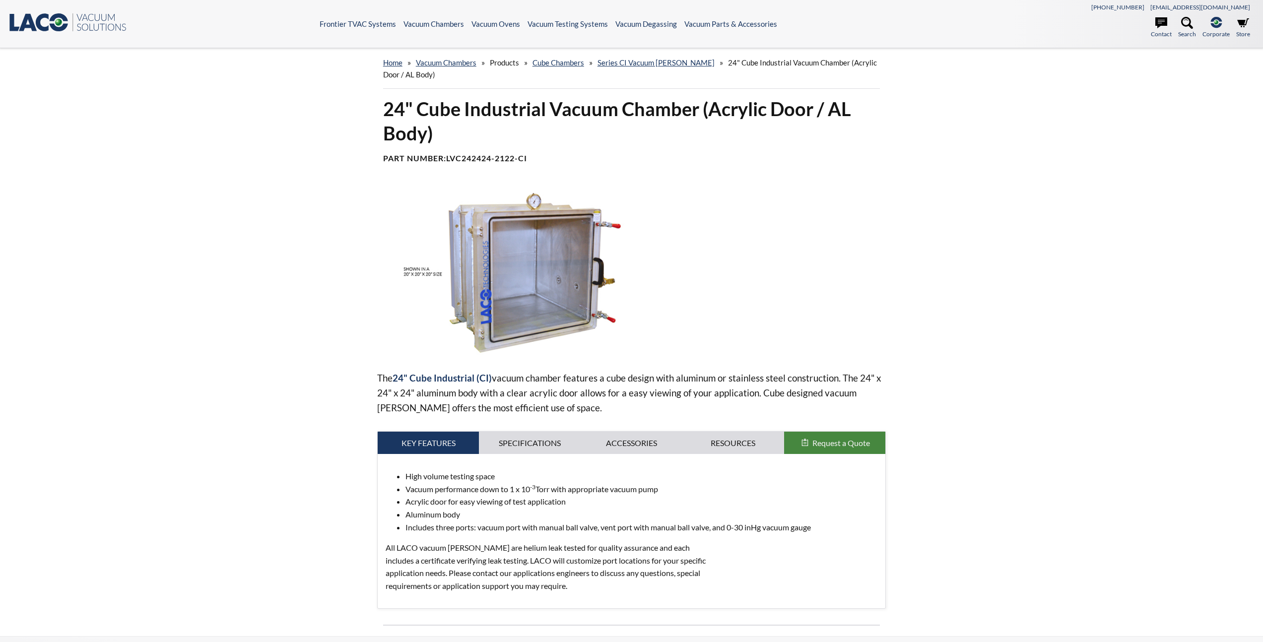
select select "Language Translate Widget"
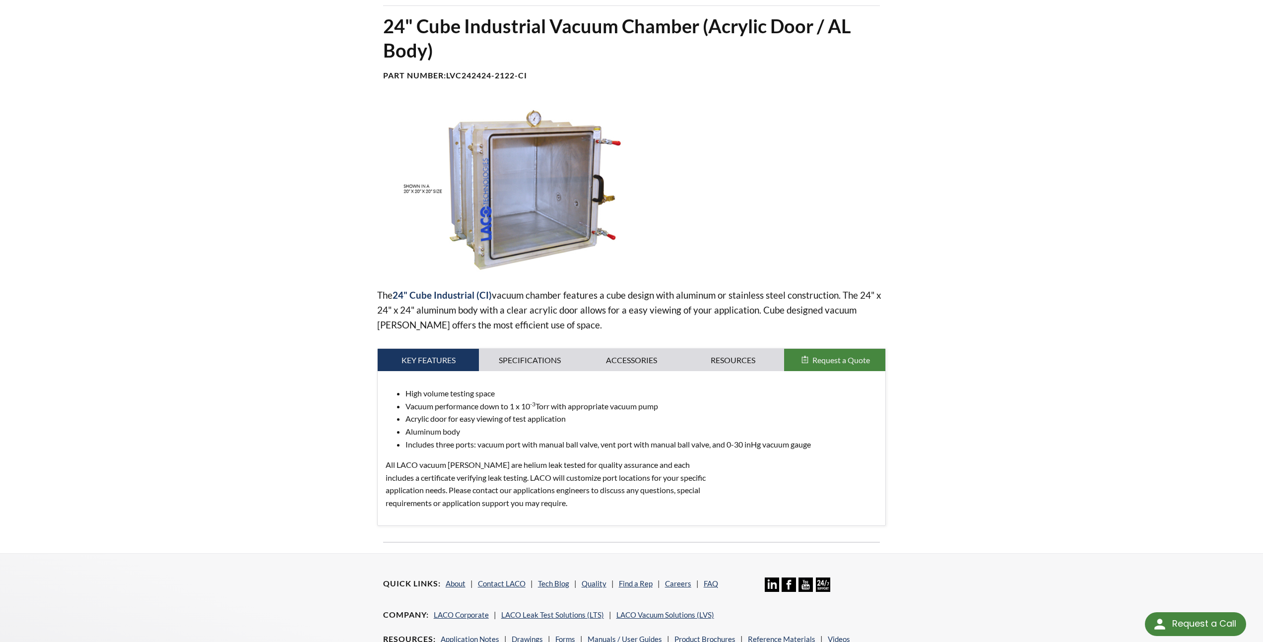
scroll to position [82, 0]
click at [530, 359] on link "Specifications" at bounding box center [530, 361] width 102 height 23
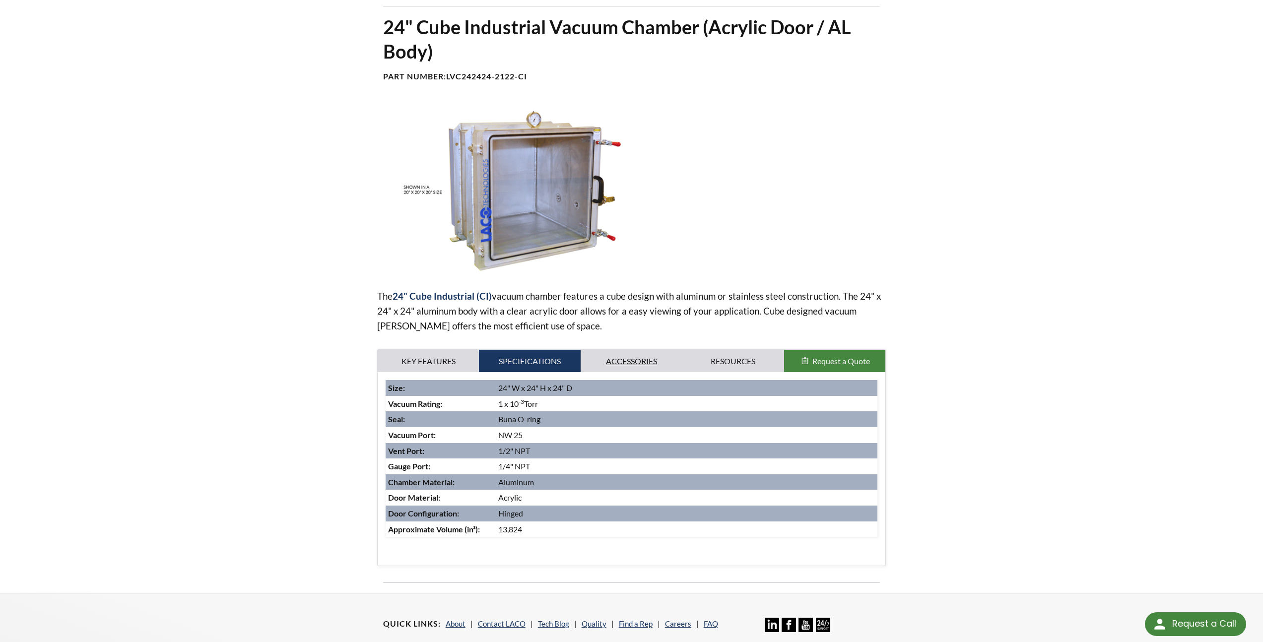
click at [621, 362] on link "Accessories" at bounding box center [631, 361] width 102 height 23
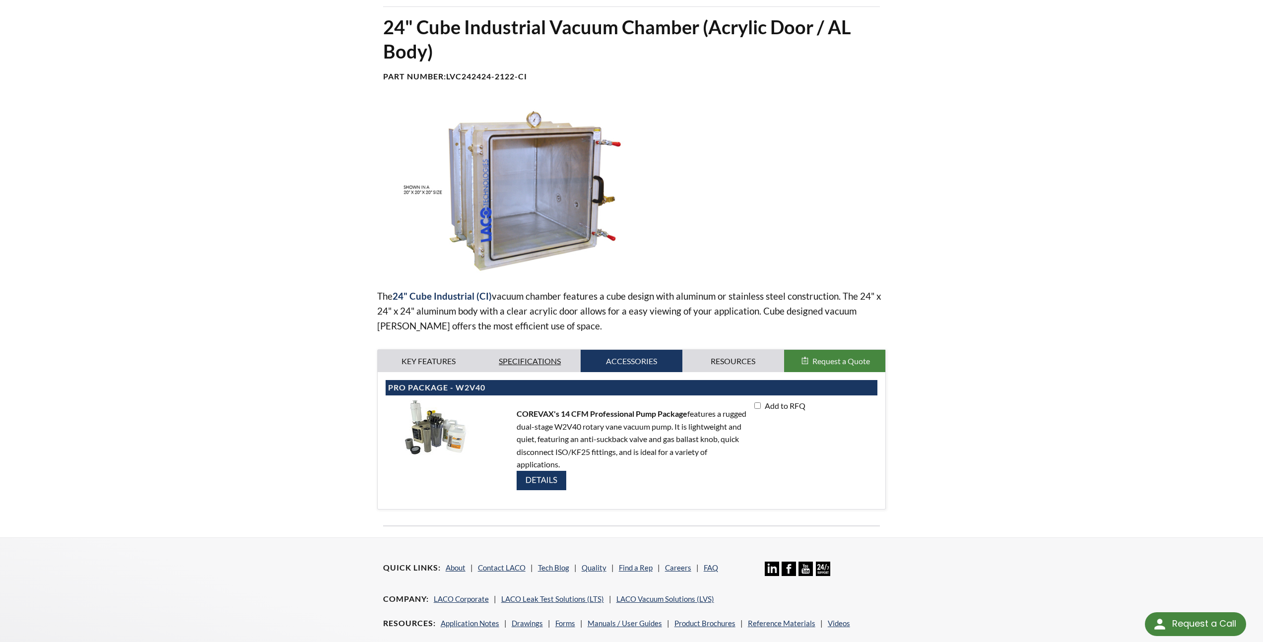
click at [516, 362] on link "Specifications" at bounding box center [530, 361] width 102 height 23
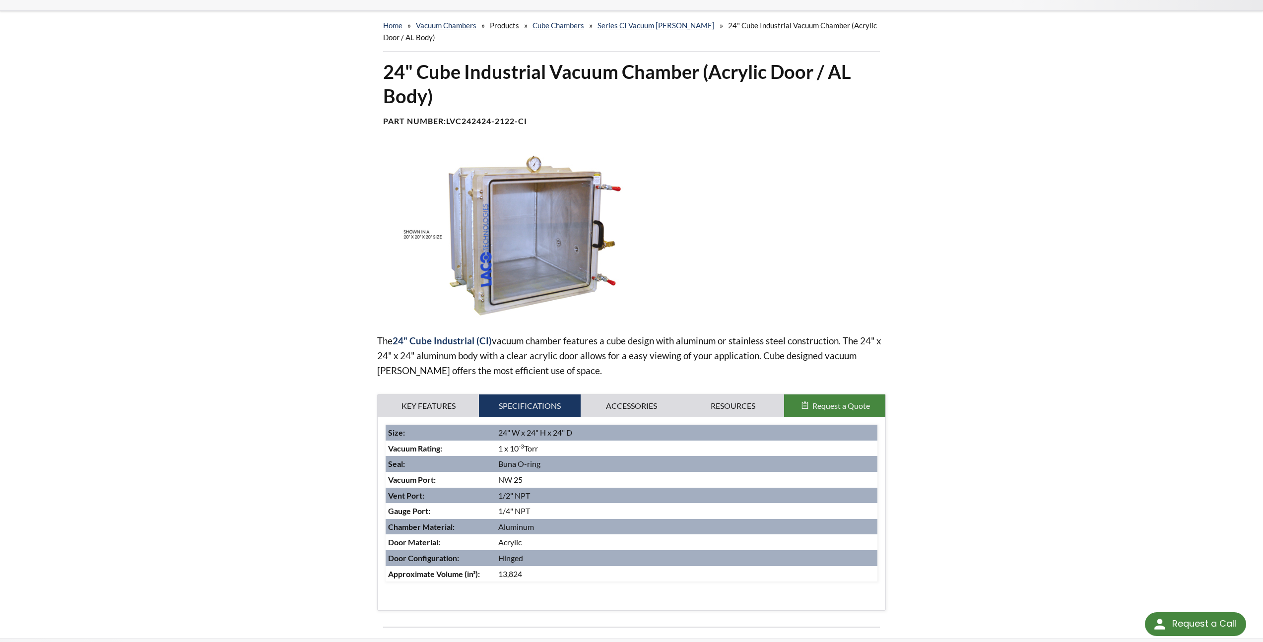
scroll to position [0, 0]
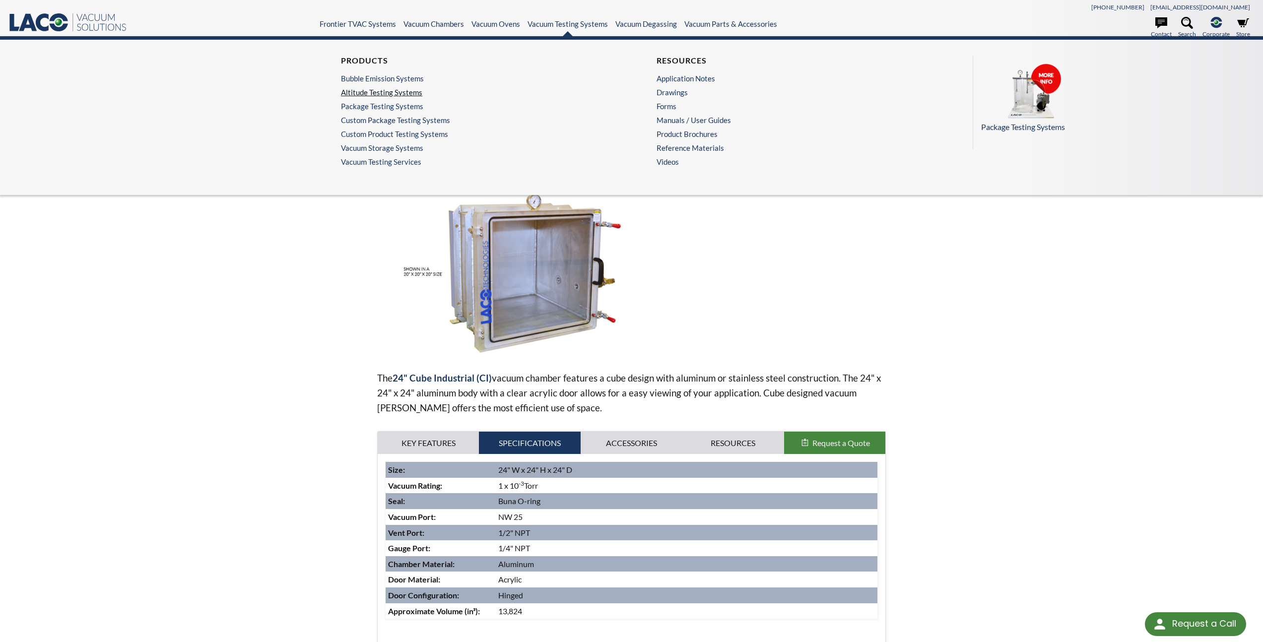
click at [403, 90] on link "Altitude Testing Systems" at bounding box center [471, 92] width 260 height 9
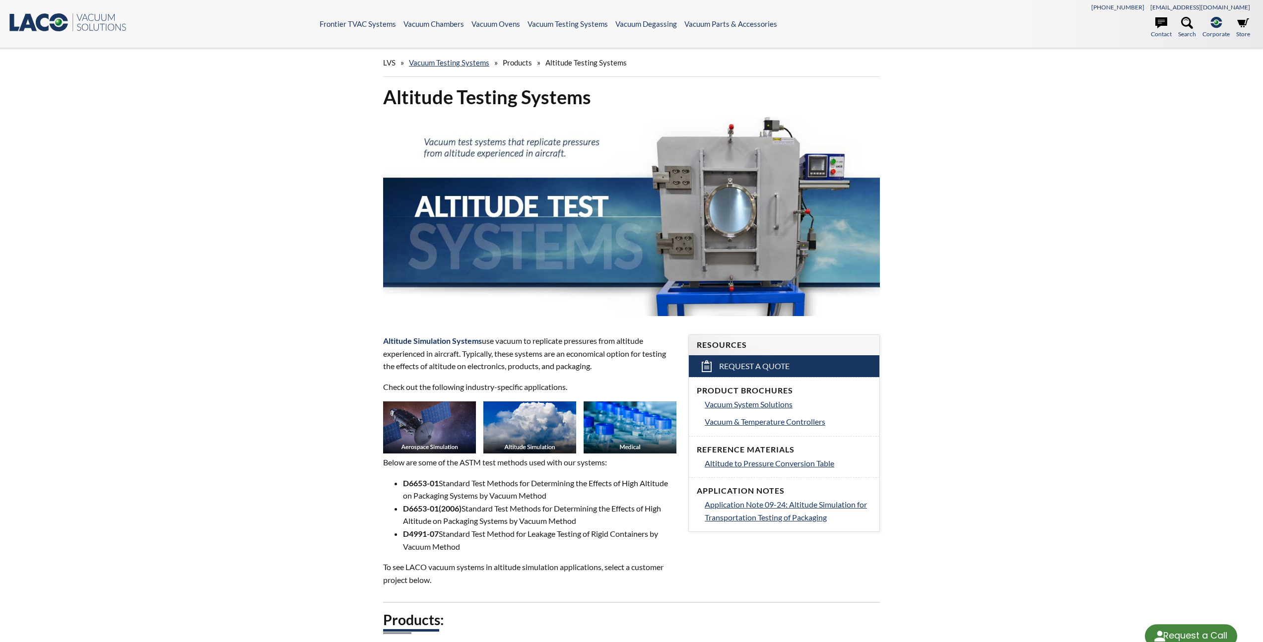
select select "Language Translate Widget"
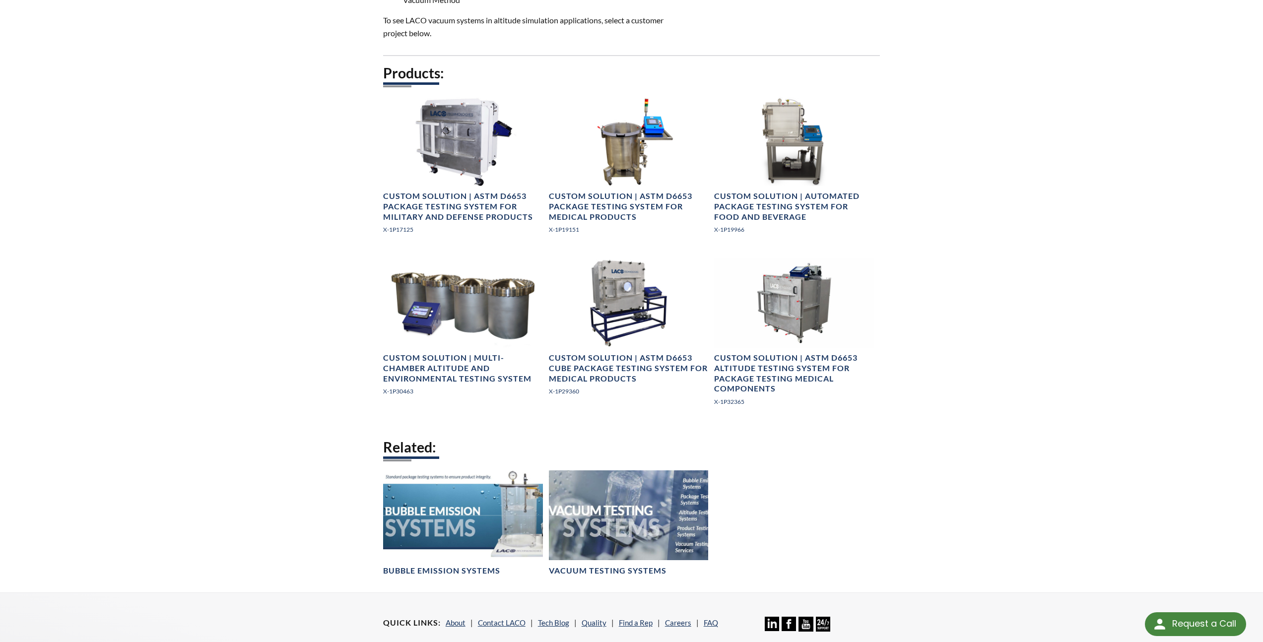
scroll to position [502, 0]
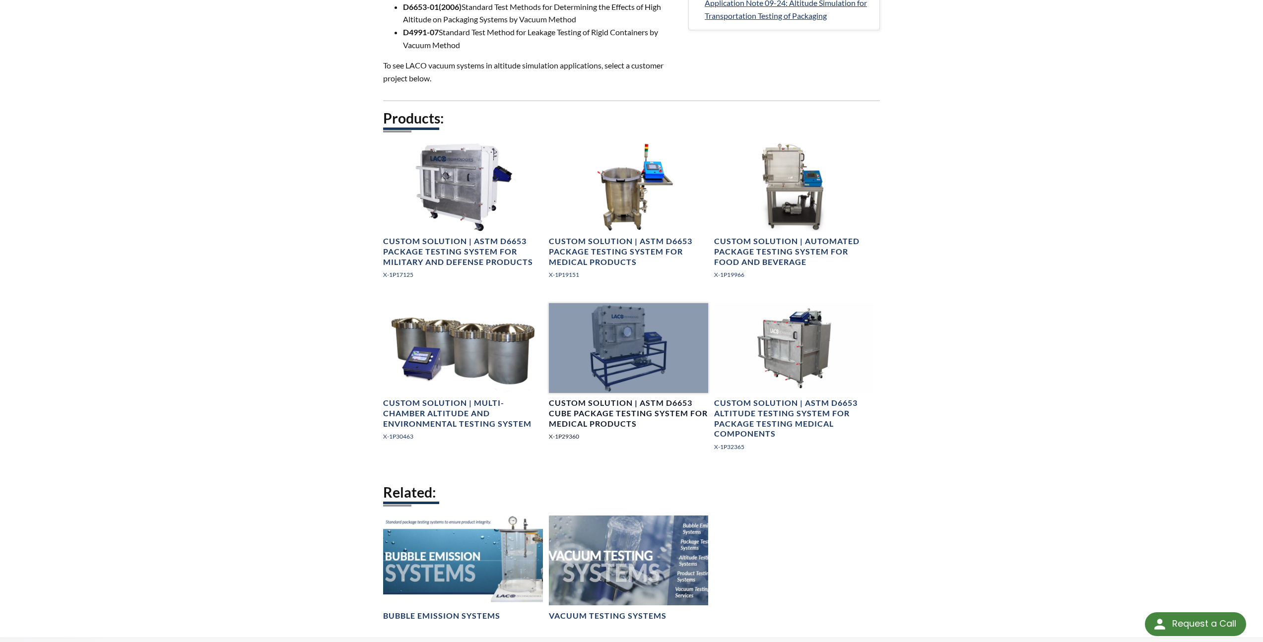
click at [647, 357] on div at bounding box center [629, 348] width 160 height 90
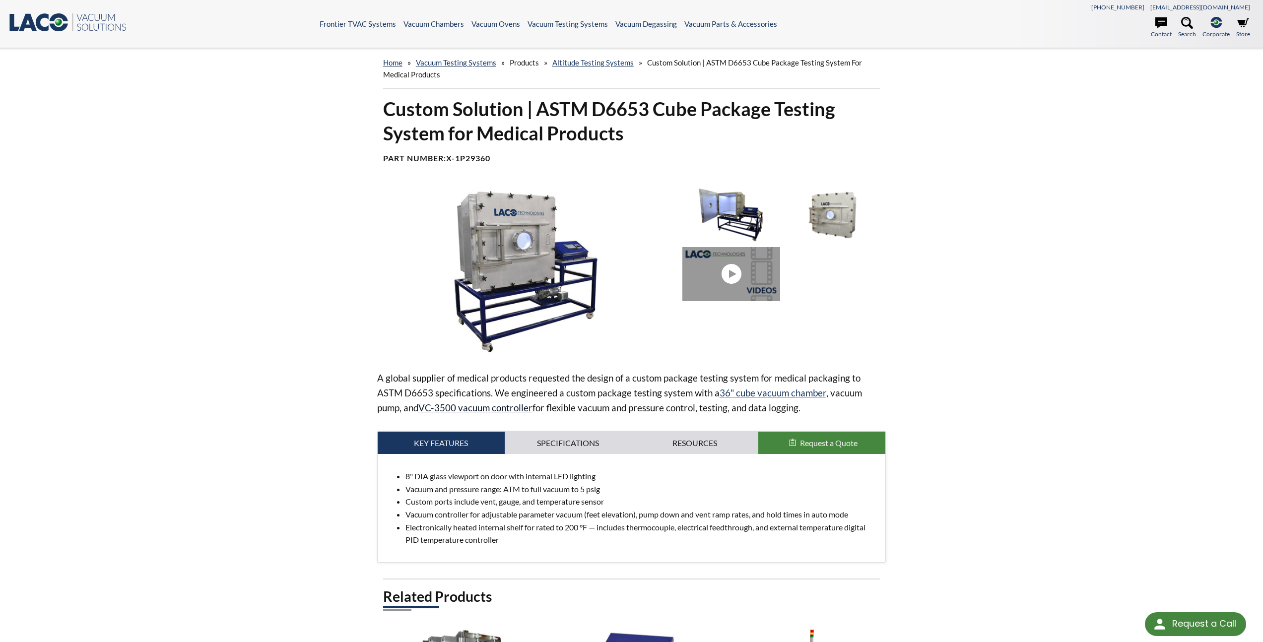
click at [431, 409] on link "VC-3500 vacuum controller" at bounding box center [475, 407] width 114 height 11
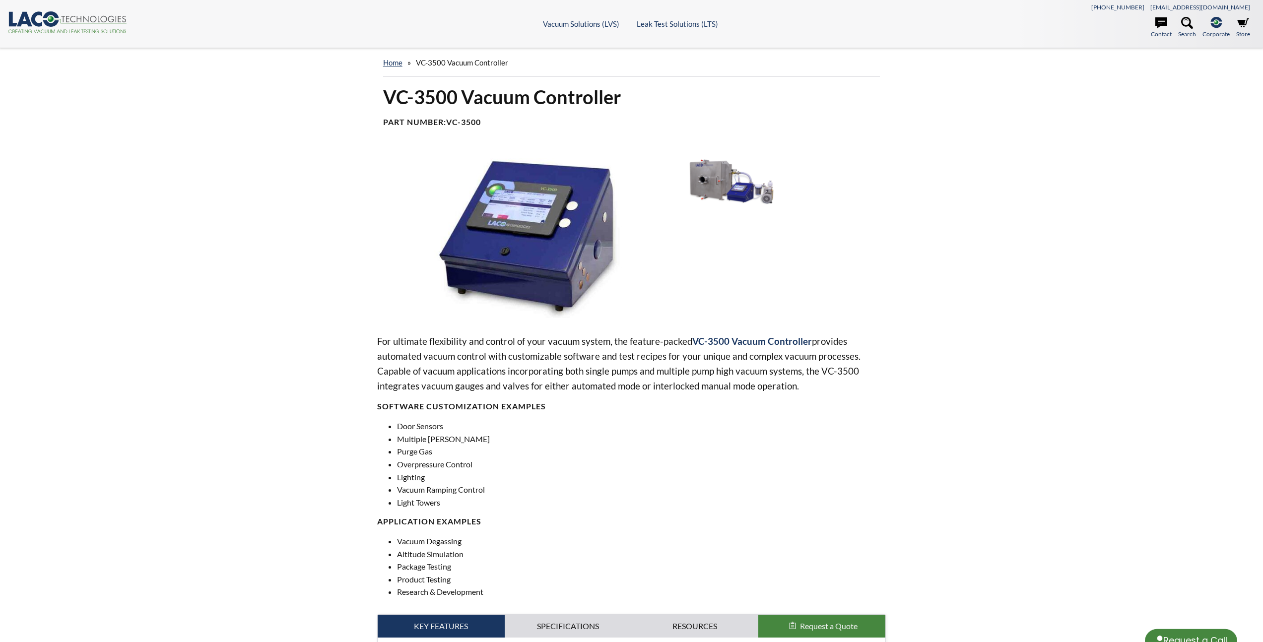
select select "Language Translate Widget"
